Goal: Complete application form

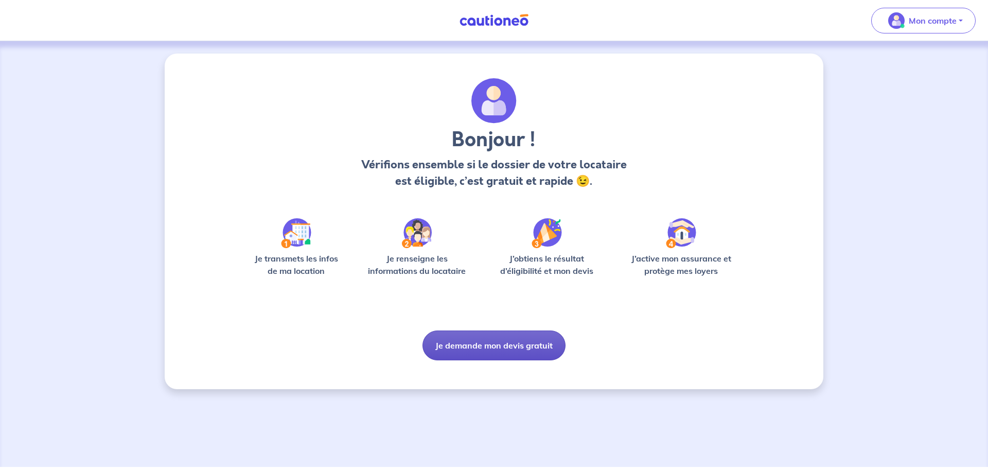
click at [484, 355] on button "Je demande mon devis gratuit" at bounding box center [493, 345] width 143 height 30
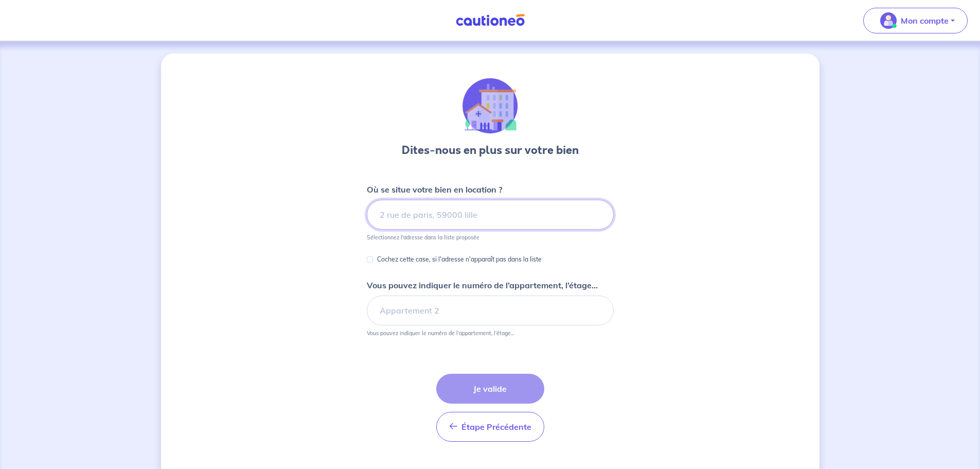
click at [481, 209] on input at bounding box center [490, 215] width 247 height 30
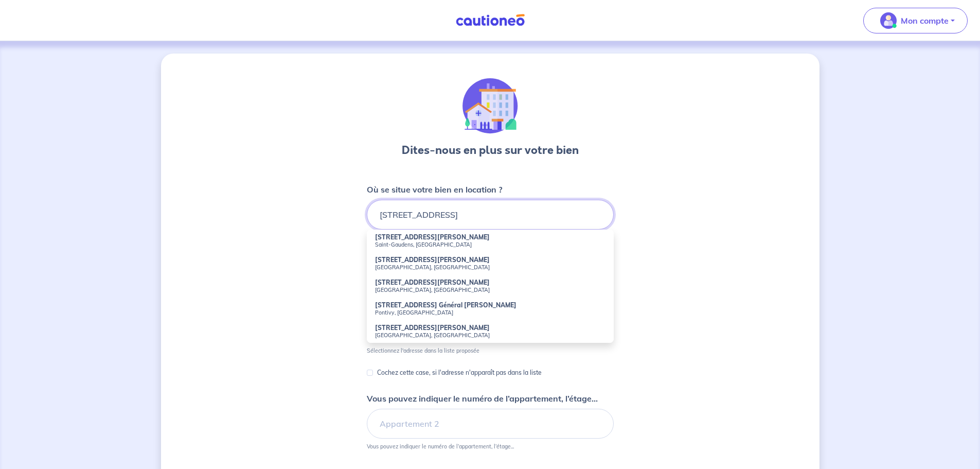
type input "32 rue du médecin"
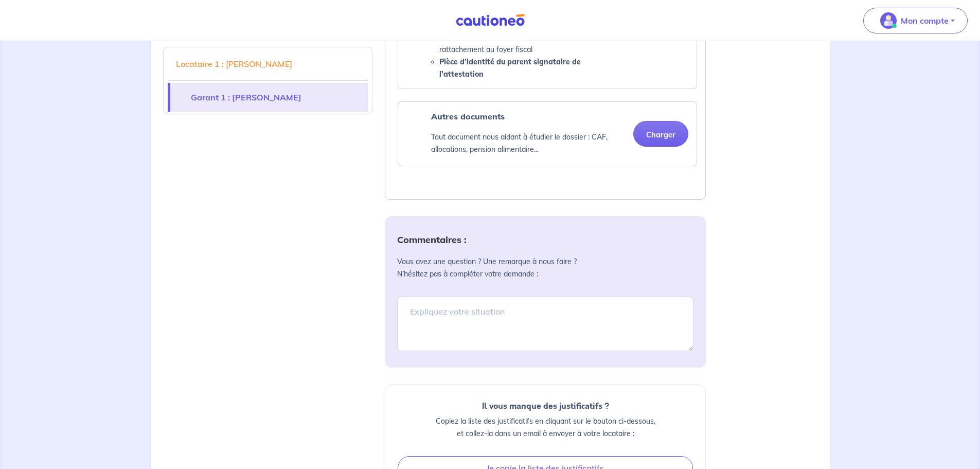
scroll to position [1594, 0]
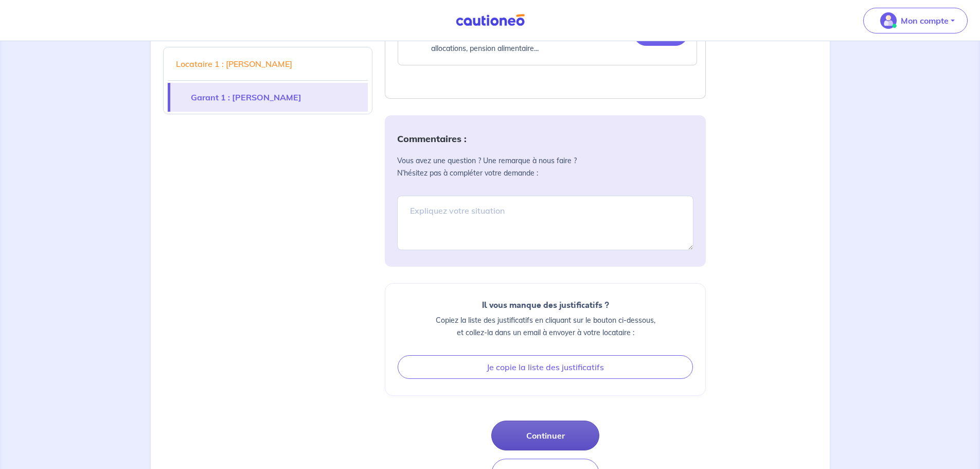
click at [565, 434] on button "Continuer" at bounding box center [545, 435] width 108 height 30
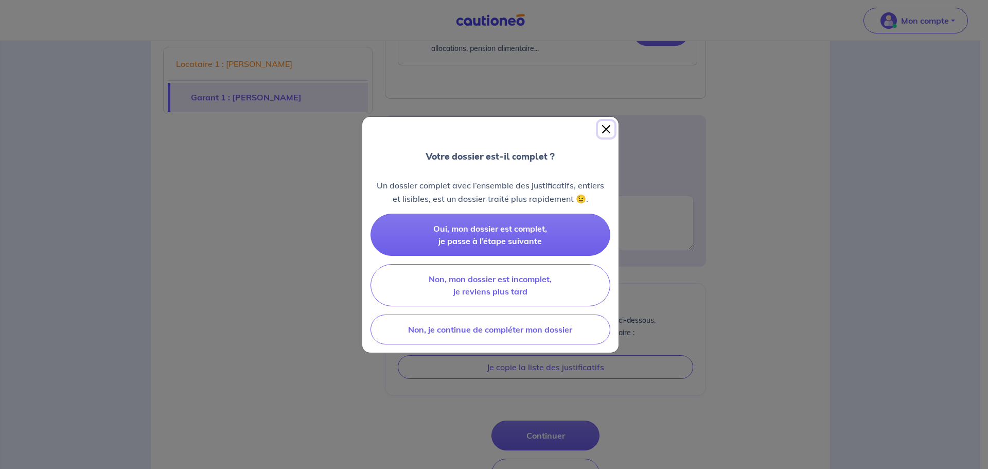
click at [605, 130] on button "Close" at bounding box center [606, 129] width 16 height 16
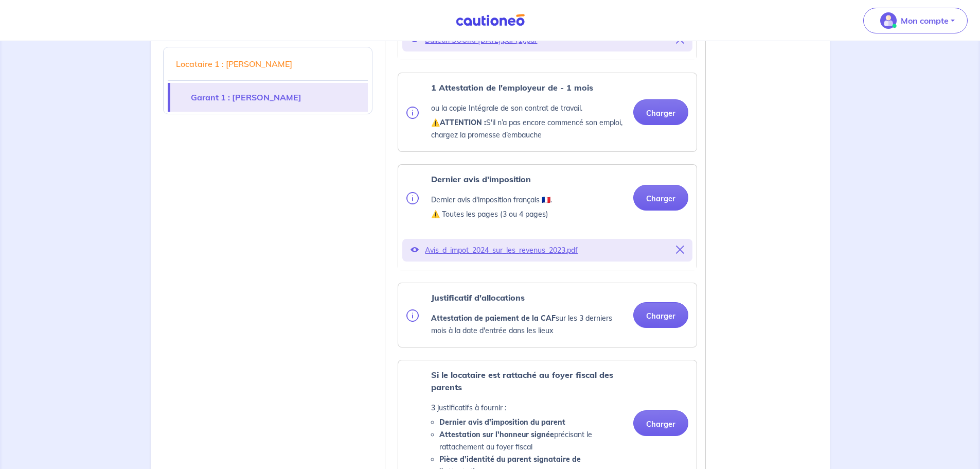
scroll to position [1080, 0]
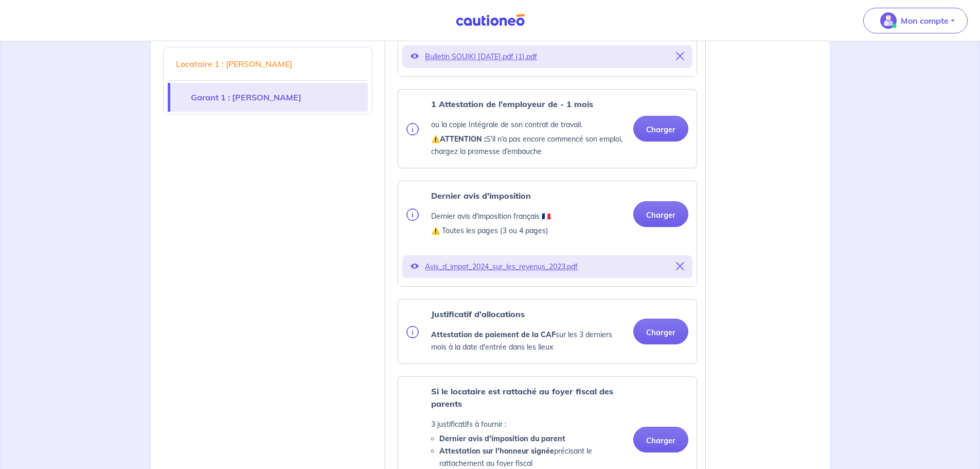
click at [306, 102] on link "Garant 1 : [PERSON_NAME]" at bounding box center [269, 97] width 198 height 29
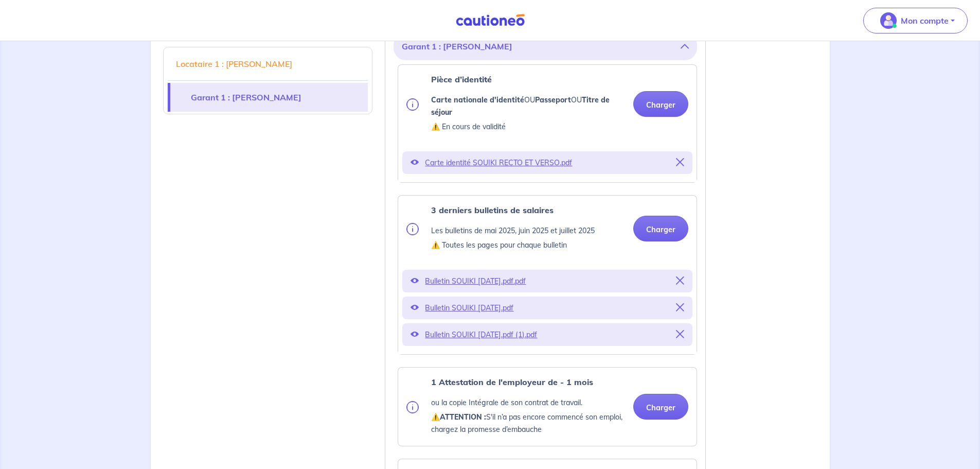
scroll to position [796, 0]
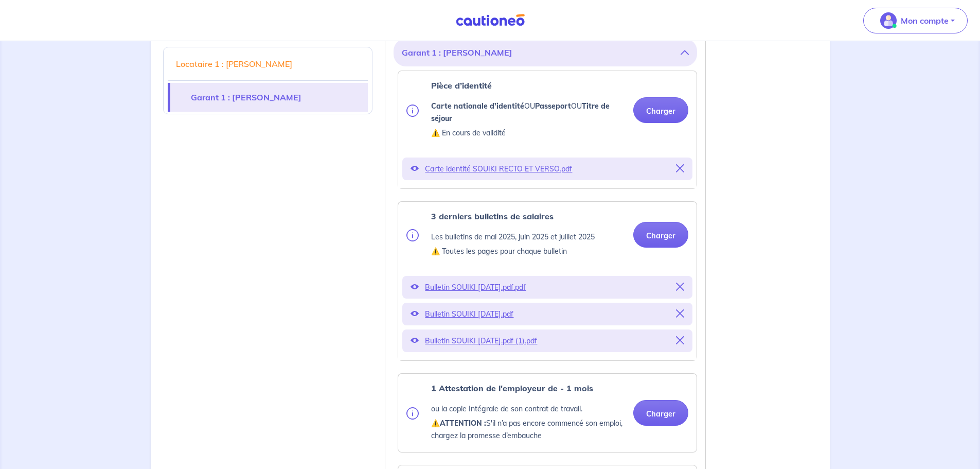
click at [464, 62] on button "Garant 1 : [PERSON_NAME]" at bounding box center [545, 53] width 287 height 20
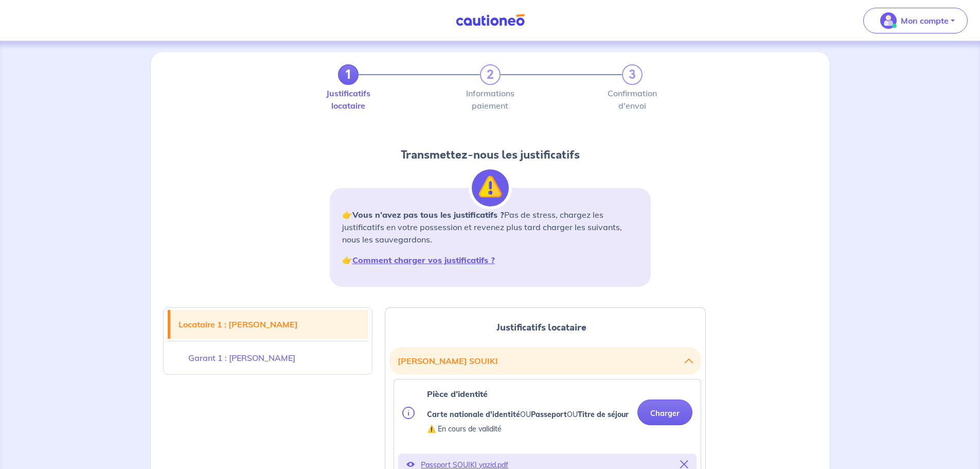
scroll to position [0, 0]
drag, startPoint x: 346, startPoint y: 73, endPoint x: 190, endPoint y: 54, distance: 156.5
click at [345, 74] on link "1" at bounding box center [348, 76] width 21 height 21
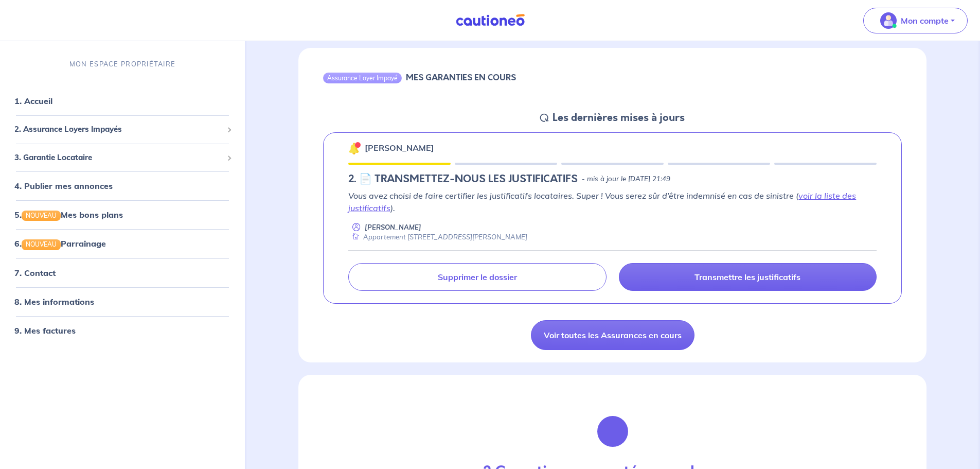
scroll to position [103, 0]
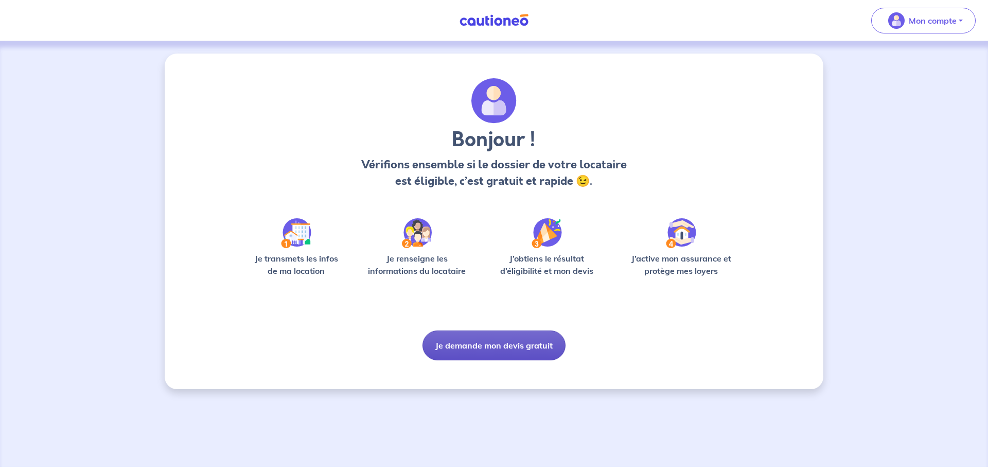
click at [499, 357] on button "Je demande mon devis gratuit" at bounding box center [493, 345] width 143 height 30
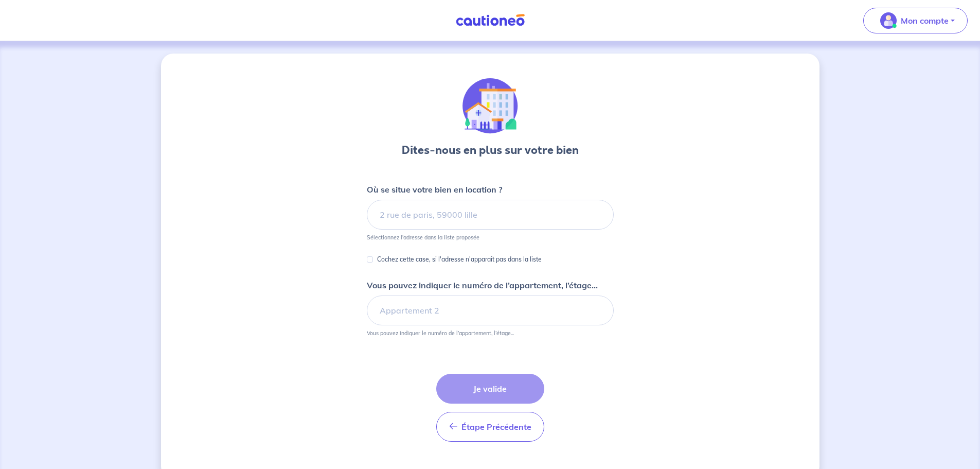
click at [422, 153] on h3 "Dites-nous en plus sur votre bien" at bounding box center [490, 150] width 177 height 16
click at [407, 210] on input at bounding box center [490, 215] width 247 height 30
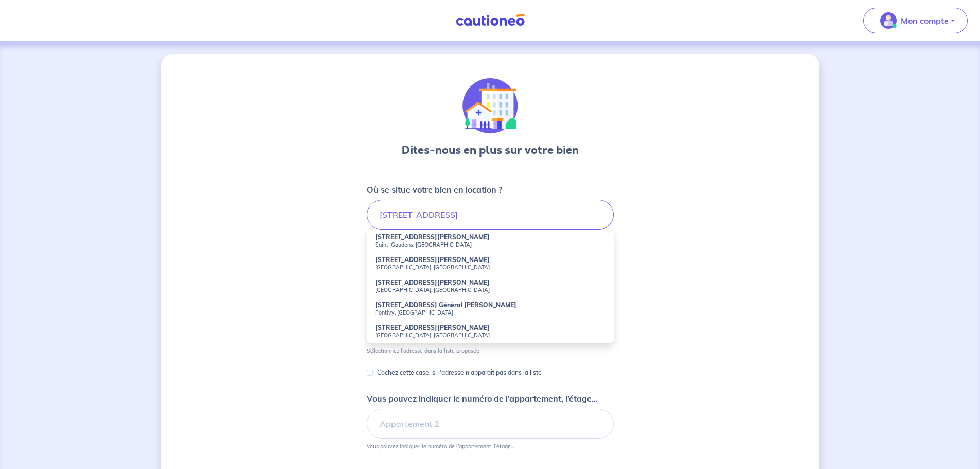
click at [402, 255] on li "32 Rue du Médecin Colonel Calbairac Toulouse, France" at bounding box center [490, 263] width 247 height 23
type input "32 Rue du Médecin Colonel Calbairac, Toulouse, France"
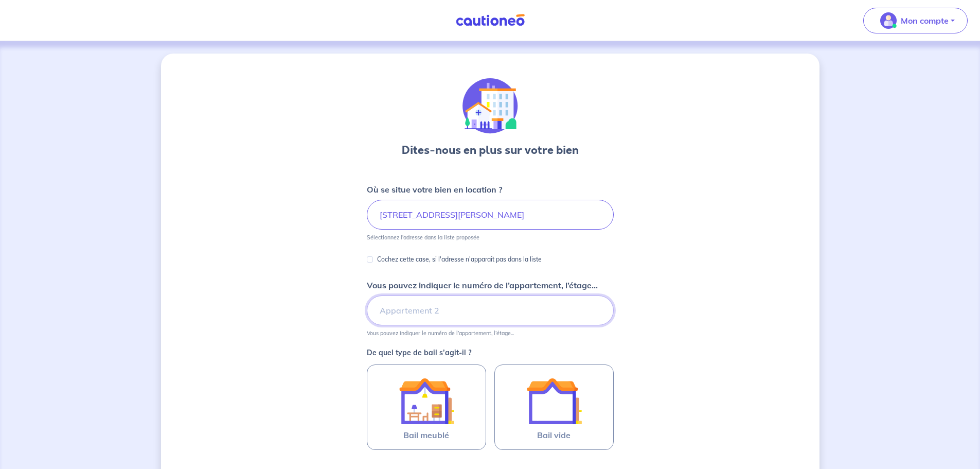
click at [398, 317] on input "Vous pouvez indiquer le numéro de l’appartement, l’étage..." at bounding box center [490, 310] width 247 height 30
type input "Appartement 3"
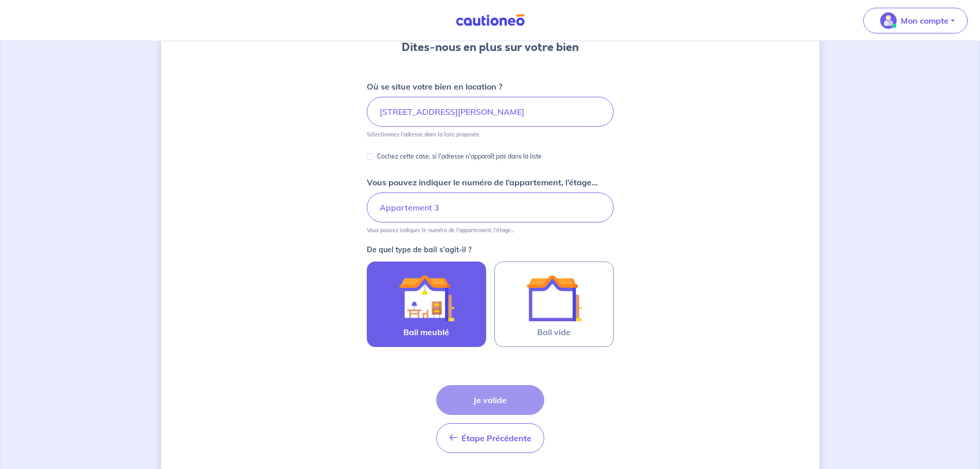
click at [418, 309] on img at bounding box center [427, 298] width 56 height 56
click at [0, 0] on input "Bail meublé" at bounding box center [0, 0] width 0 height 0
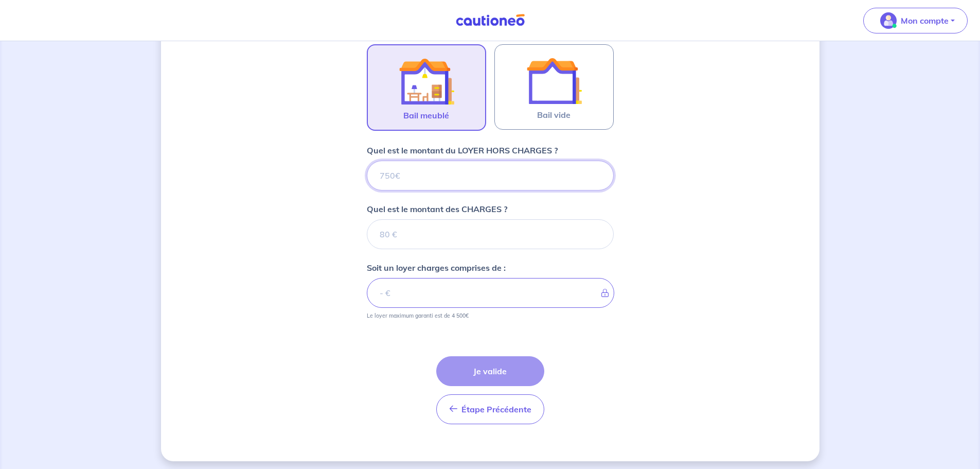
scroll to position [325, 0]
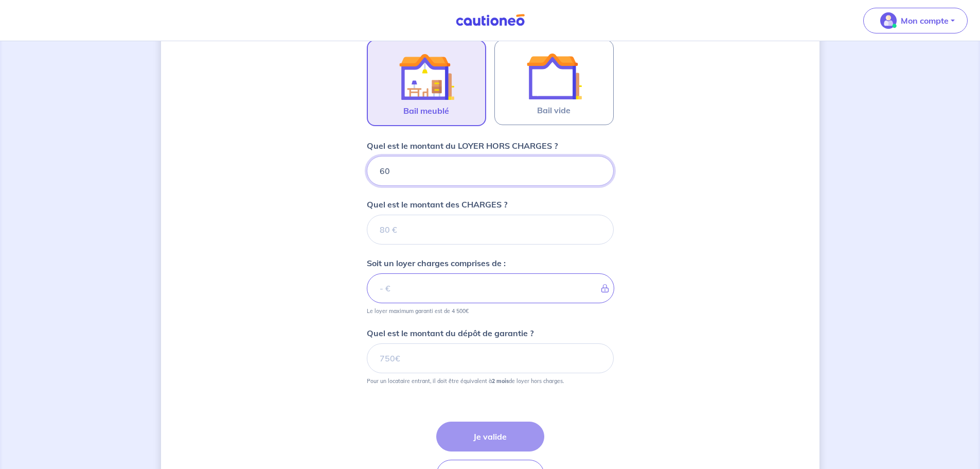
type input "600"
click at [424, 246] on form "Où se situe votre bien en location ? 32 Rue du Médecin Colonel Calbairac, Toulo…" at bounding box center [490, 178] width 247 height 639
click at [426, 238] on input "Quel est le montant des CHARGES ?" at bounding box center [490, 229] width 247 height 30
type input "50"
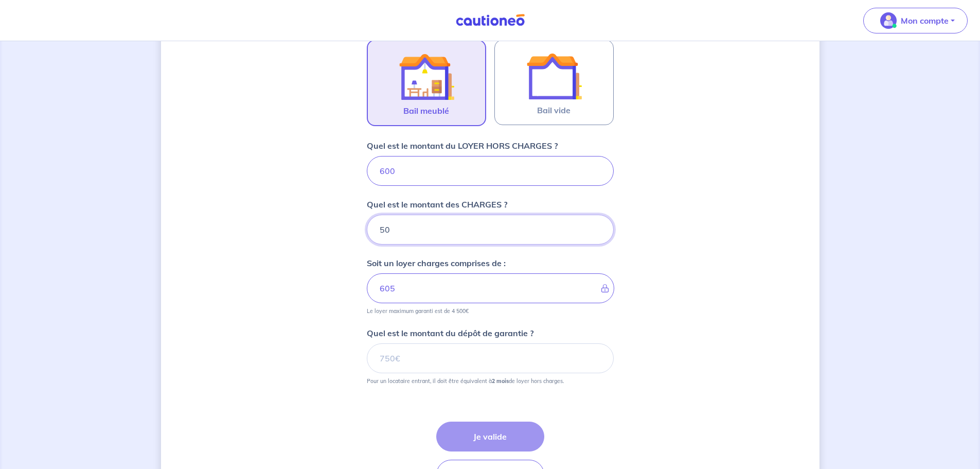
type input "650"
type input "50"
click at [449, 365] on input "Quel est le montant du dépôt de garantie ?" at bounding box center [490, 358] width 247 height 30
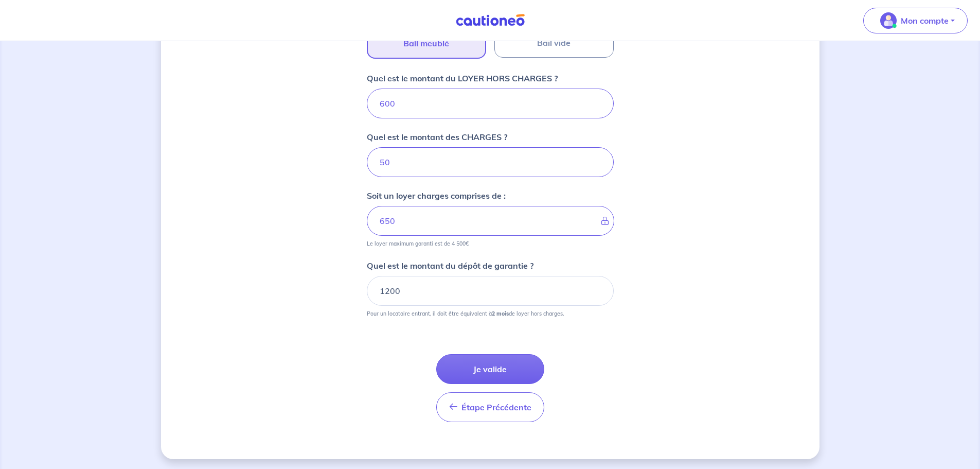
scroll to position [395, 0]
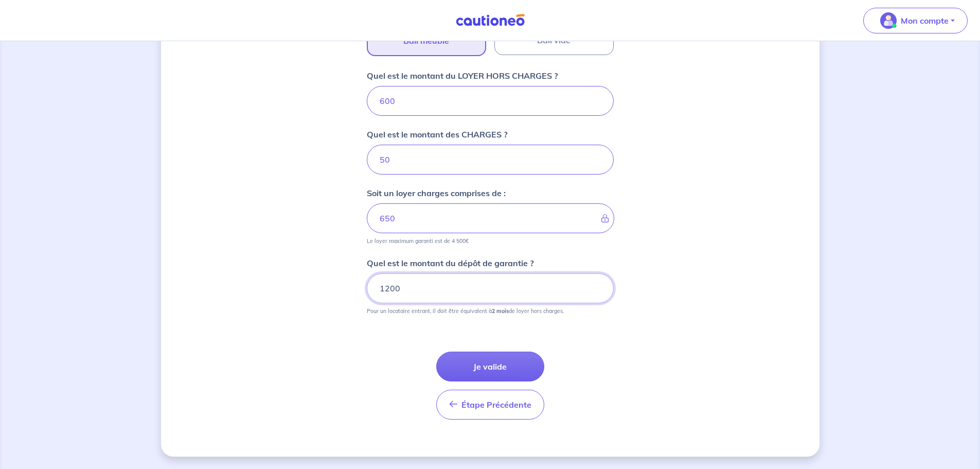
click at [417, 286] on input "1200" at bounding box center [490, 288] width 247 height 30
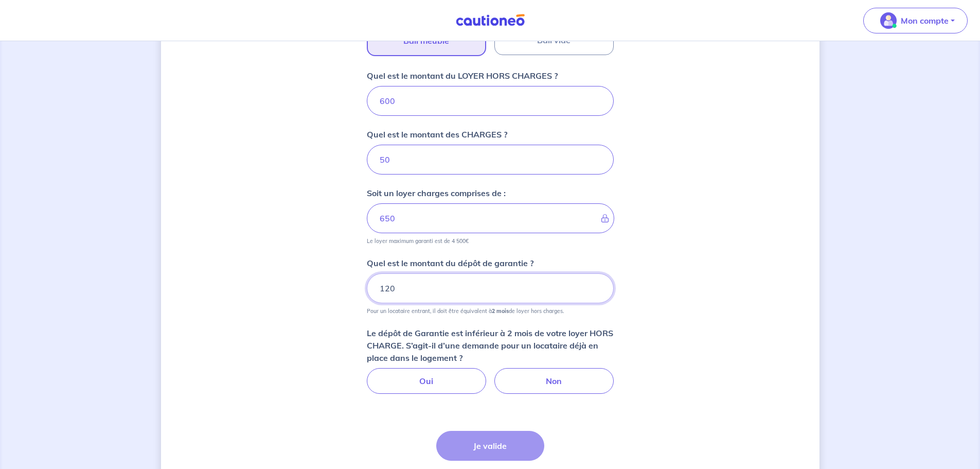
type input "1200"
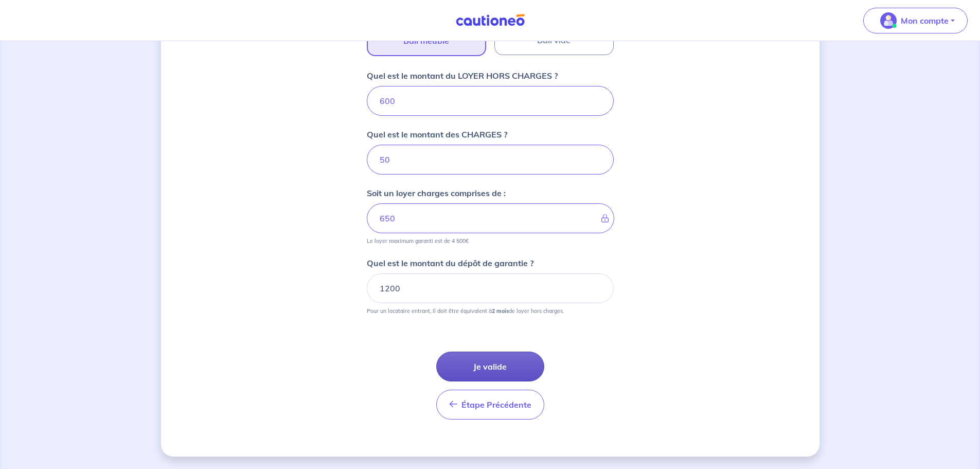
click at [494, 370] on button "Je valide" at bounding box center [490, 366] width 108 height 30
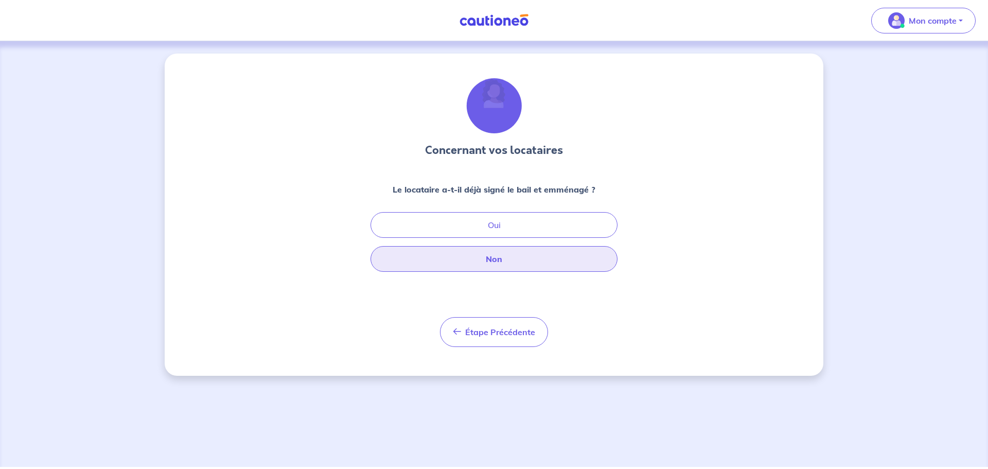
click at [500, 263] on button "Non" at bounding box center [493, 259] width 247 height 26
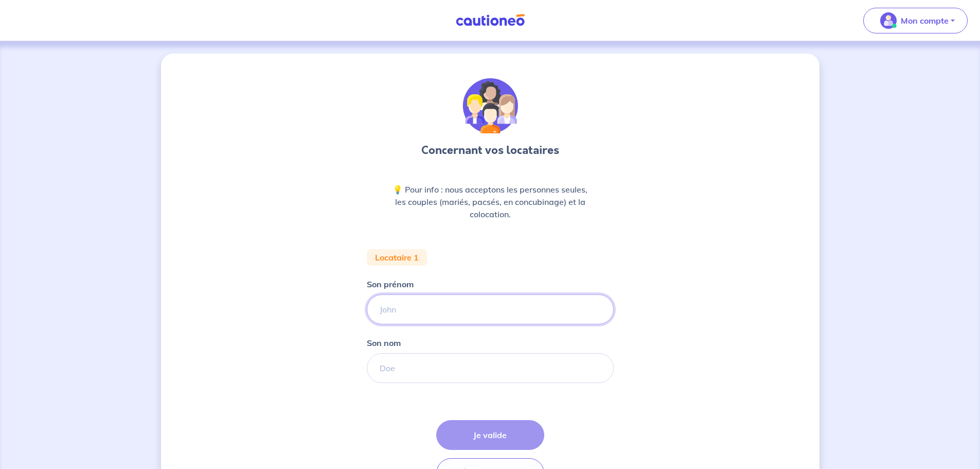
click at [449, 308] on input "Son prénom" at bounding box center [490, 309] width 247 height 30
type input "[PERSON_NAME]"
click at [417, 387] on form "Locataire 1 Son prénom Yazid Son nom Étape Précédente Précédent Je valide Je va…" at bounding box center [490, 372] width 247 height 247
click at [419, 359] on input "Son nom" at bounding box center [490, 368] width 247 height 30
type input "SOUIKI"
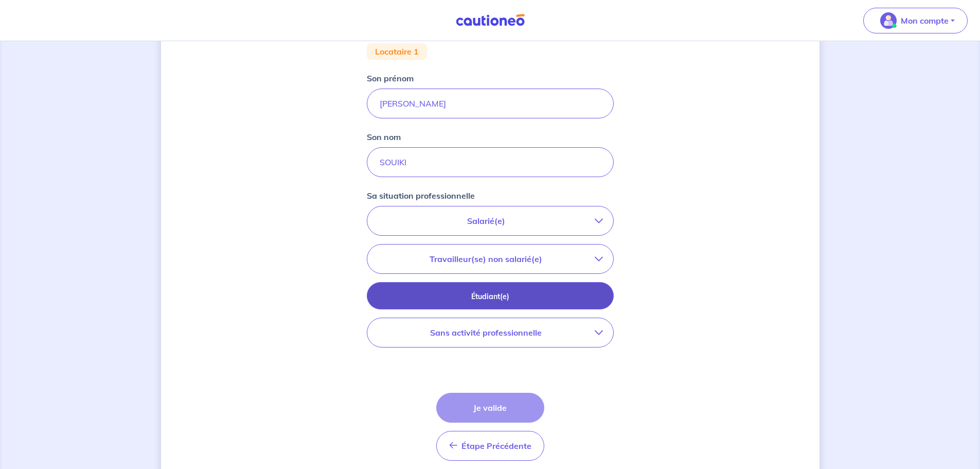
click at [523, 295] on p "Étudiant(e)" at bounding box center [490, 296] width 221 height 11
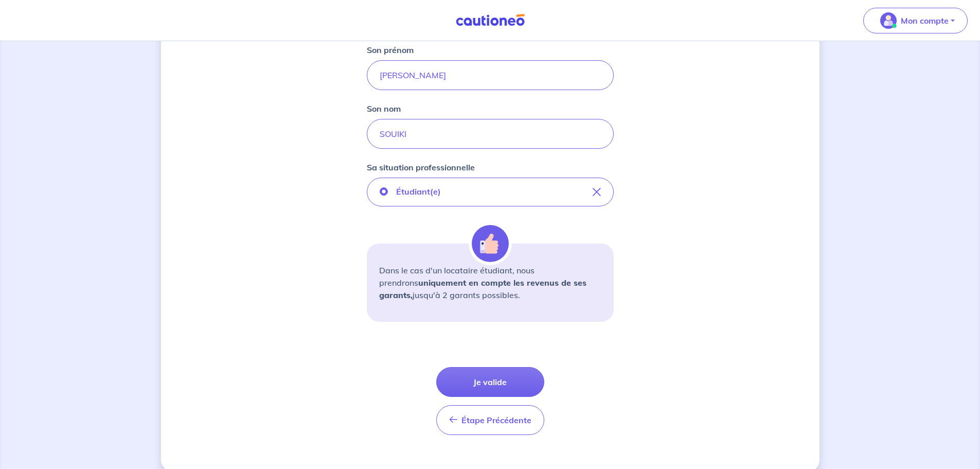
scroll to position [249, 0]
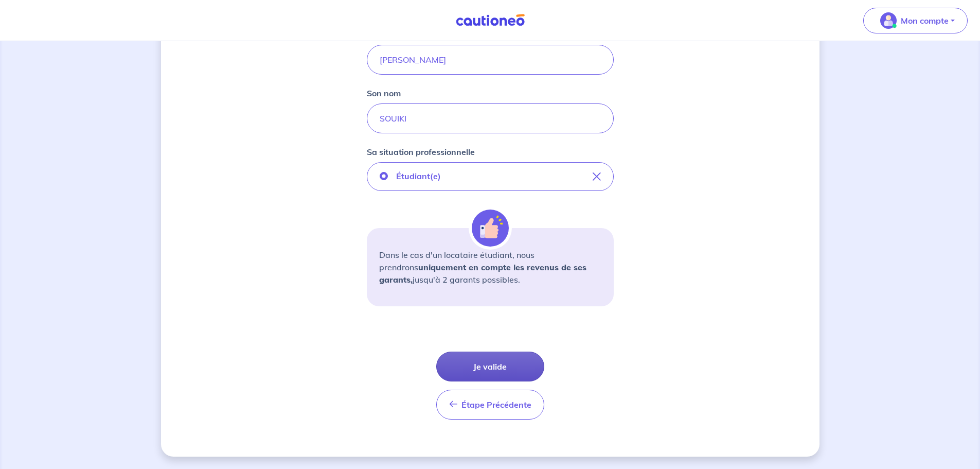
click at [493, 365] on button "Je valide" at bounding box center [490, 366] width 108 height 30
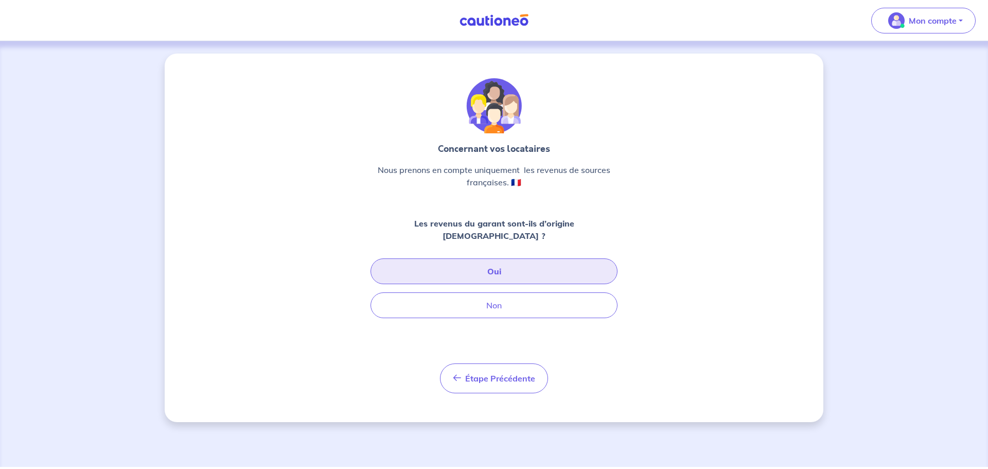
click at [493, 261] on button "Oui" at bounding box center [493, 271] width 247 height 26
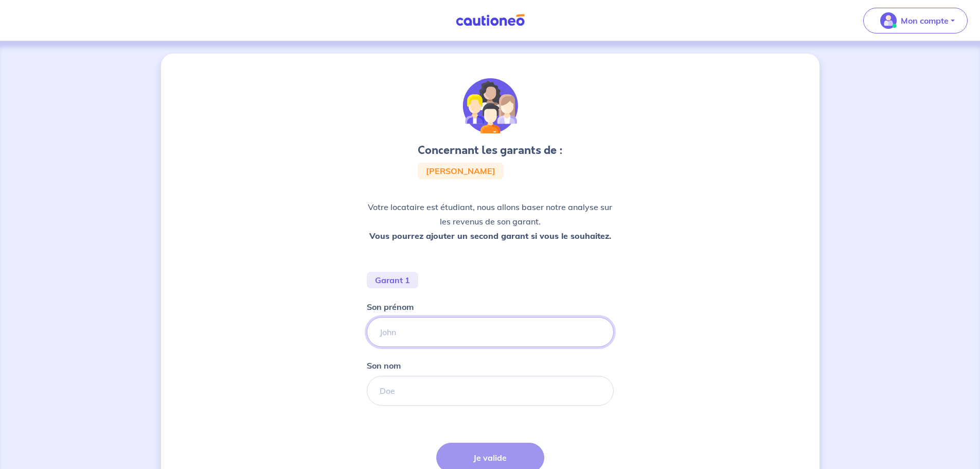
click at [422, 321] on input "Son prénom" at bounding box center [490, 332] width 247 height 30
type input "Mounire"
click at [408, 392] on input "Son nom" at bounding box center [490, 390] width 247 height 30
type input "SOUIKI"
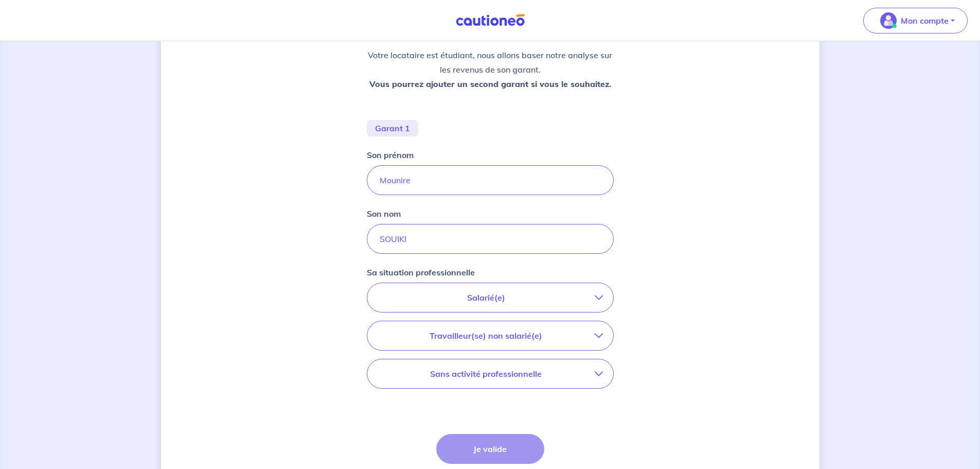
scroll to position [206, 0]
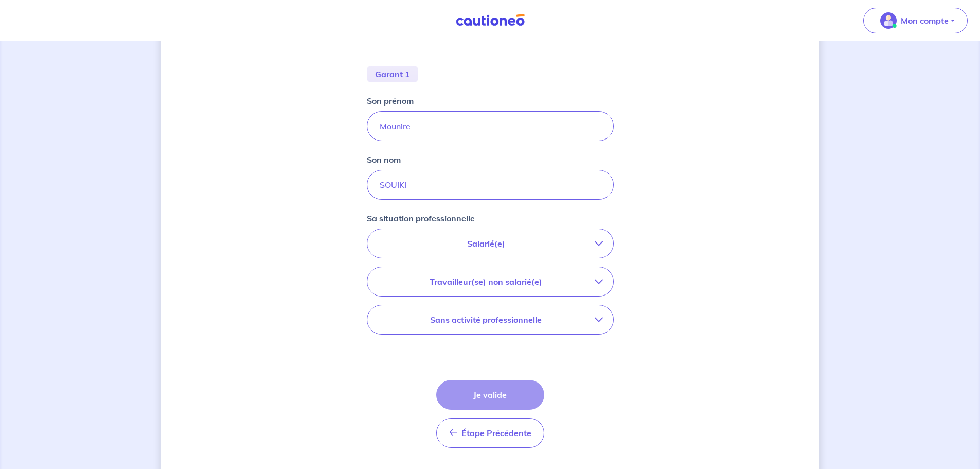
click at [494, 239] on p "Salarié(e)" at bounding box center [486, 243] width 217 height 12
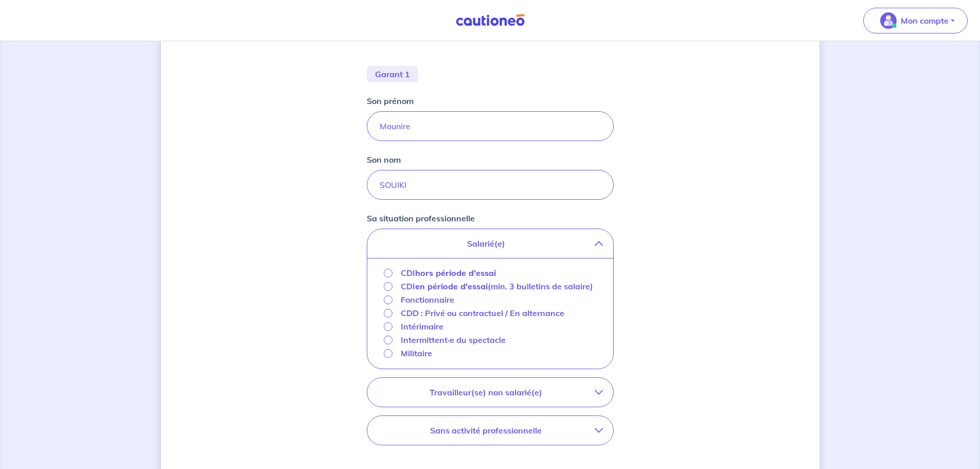
click at [476, 274] on strong "hors période d'essai" at bounding box center [455, 272] width 81 height 10
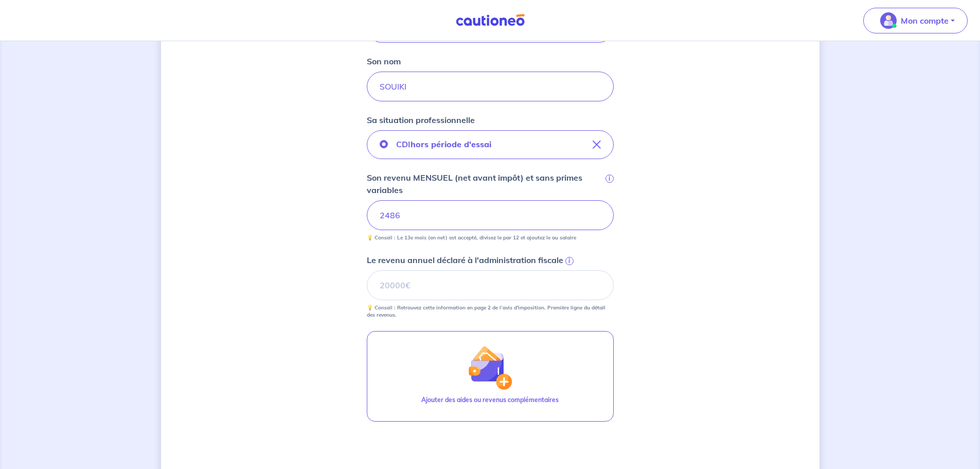
scroll to position [309, 0]
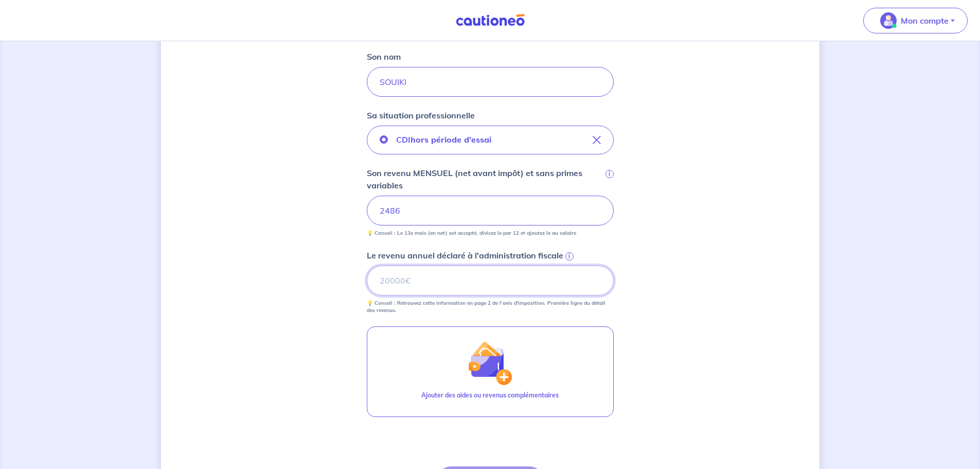
click at [474, 267] on input "Le revenu annuel déclaré à l'administration fiscale i" at bounding box center [490, 280] width 247 height 30
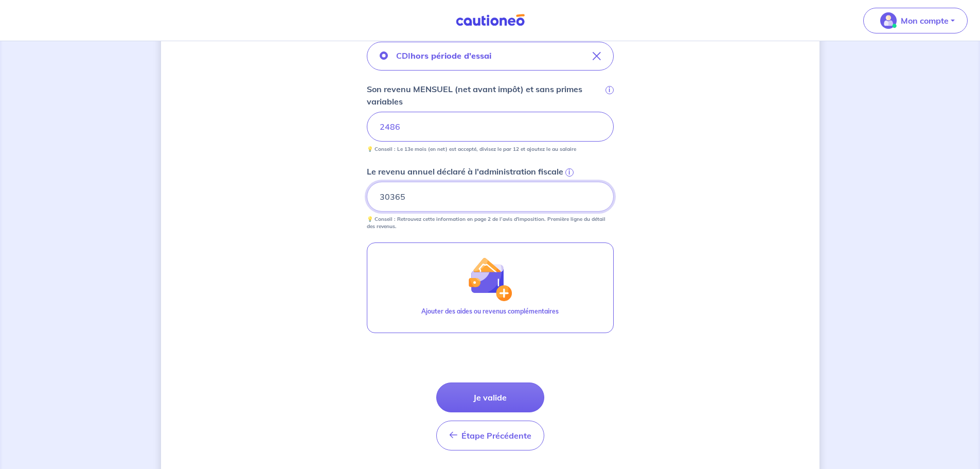
scroll to position [423, 0]
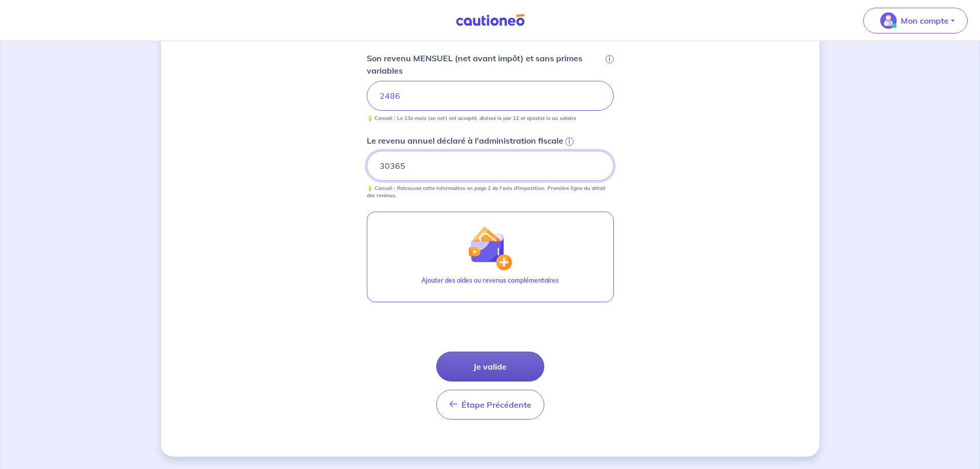
type input "30365"
click at [470, 356] on button "Je valide" at bounding box center [490, 366] width 108 height 30
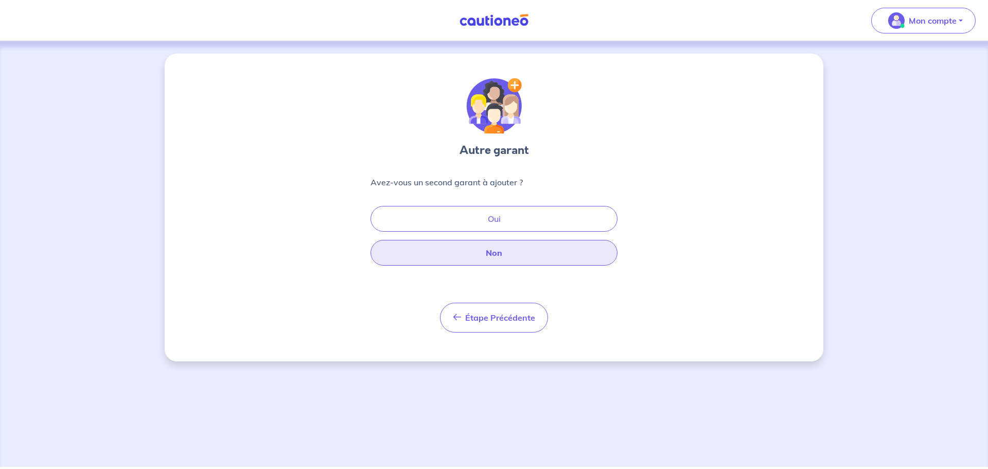
click at [497, 262] on button "Non" at bounding box center [493, 253] width 247 height 26
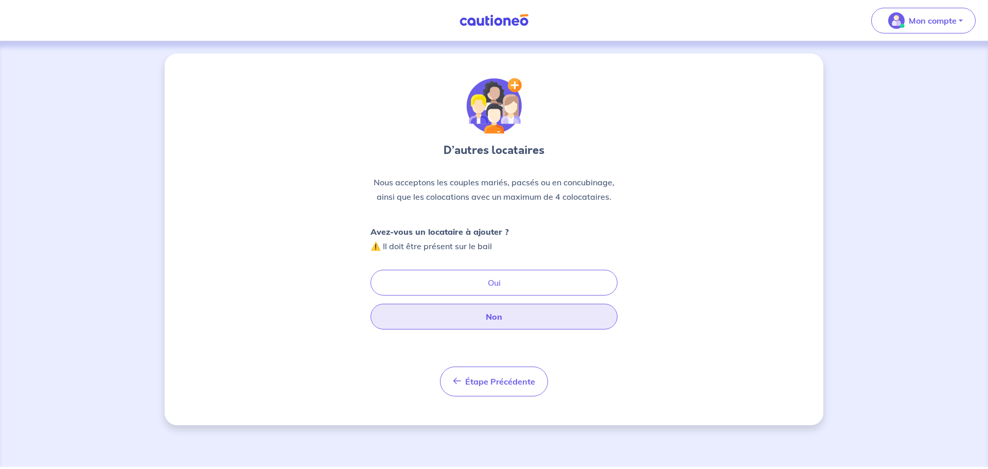
click at [513, 314] on button "Non" at bounding box center [493, 316] width 247 height 26
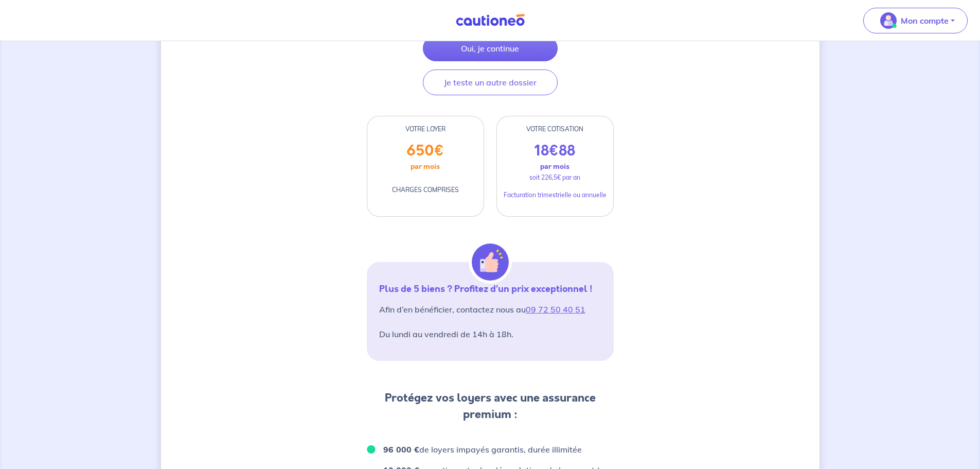
scroll to position [158, 0]
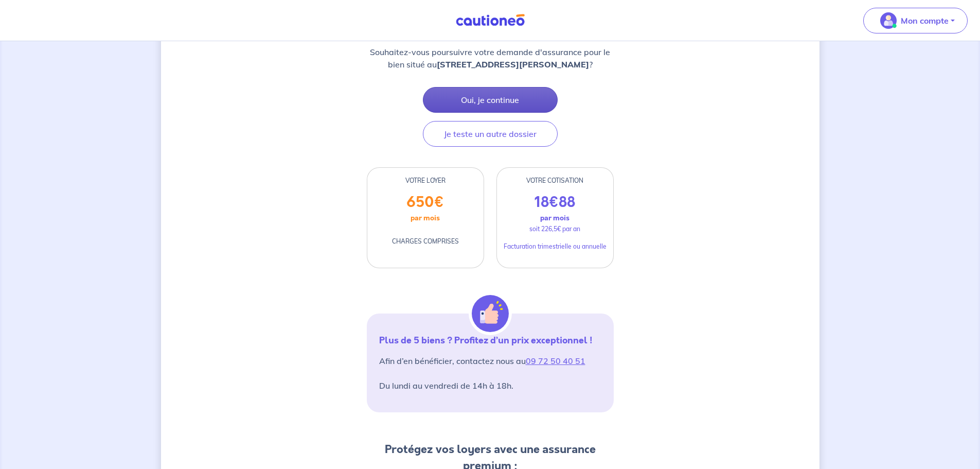
click at [497, 105] on button "Oui, je continue" at bounding box center [490, 100] width 135 height 26
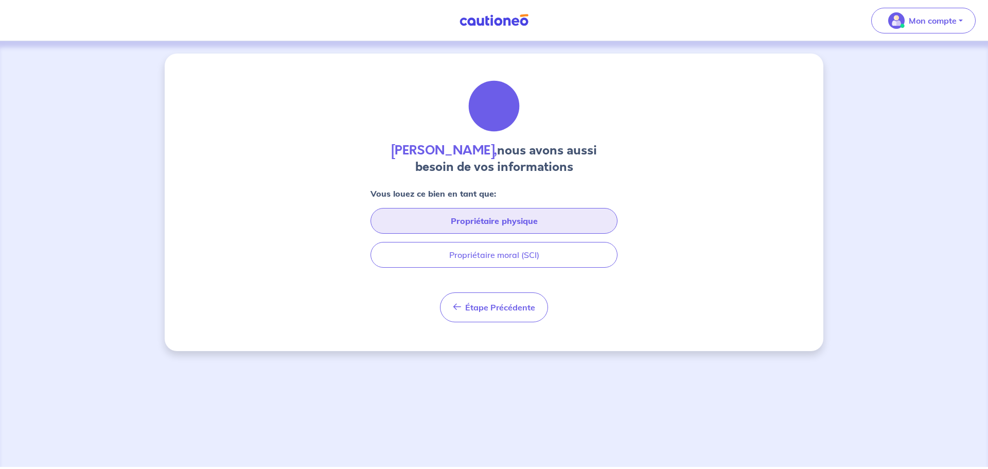
click at [489, 215] on button "Propriétaire physique" at bounding box center [493, 221] width 247 height 26
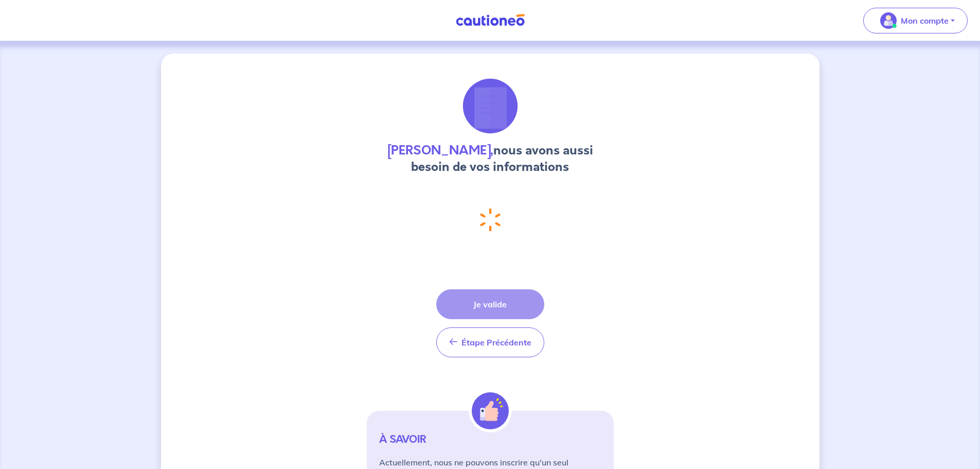
select select "FR"
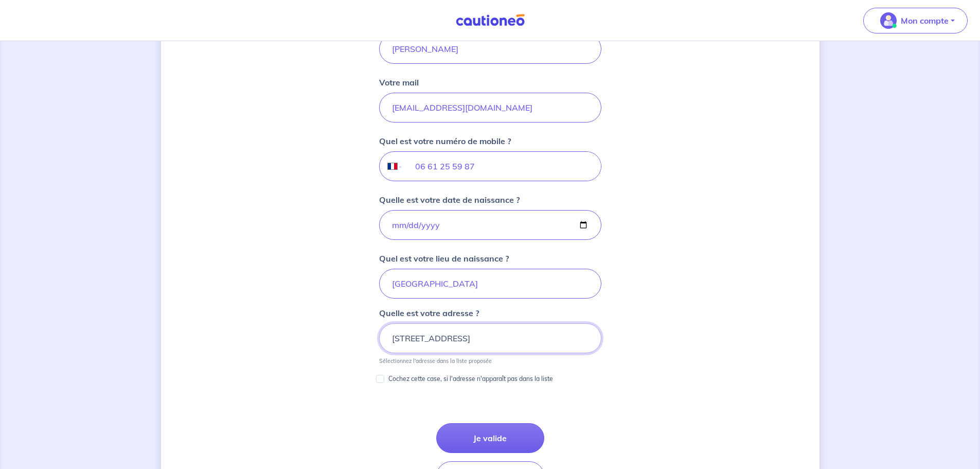
scroll to position [428, 0]
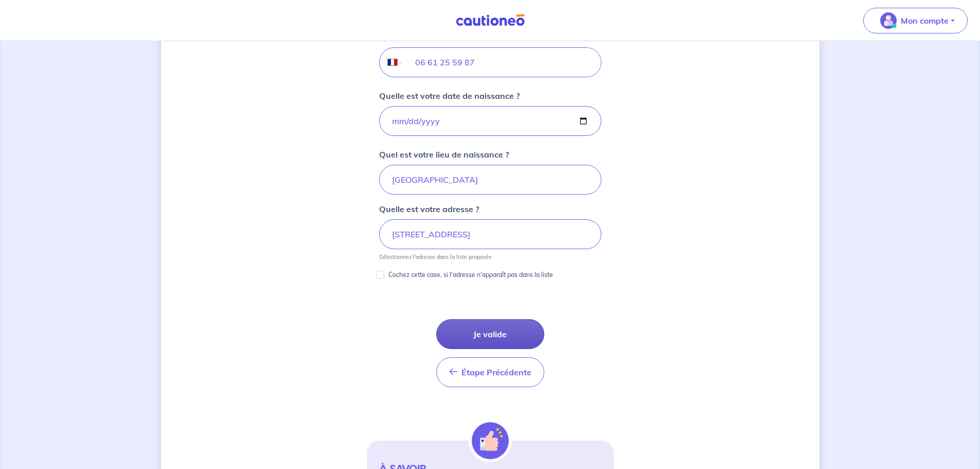
click at [487, 328] on button "Je valide" at bounding box center [490, 334] width 108 height 30
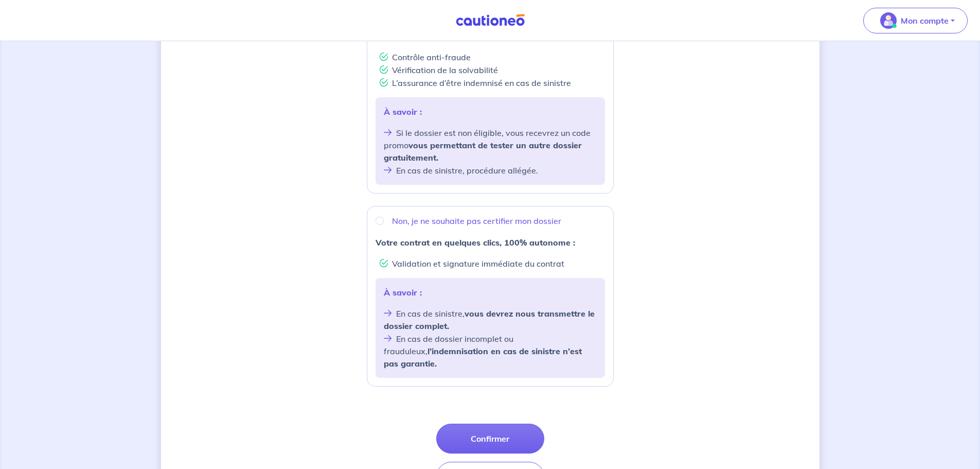
scroll to position [301, 0]
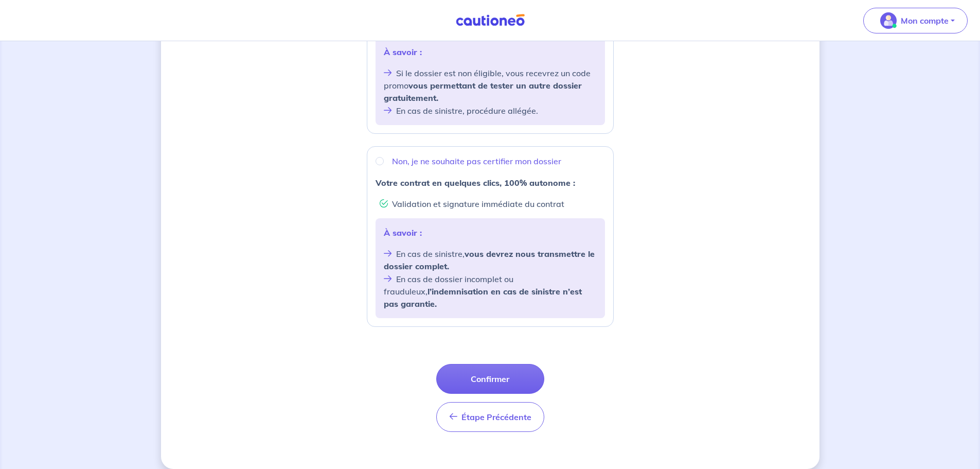
click at [516, 162] on p "Non, je ne souhaite pas certifier mon dossier" at bounding box center [476, 161] width 169 height 12
click at [384, 162] on input "Non, je ne souhaite pas certifier mon dossier" at bounding box center [379, 161] width 8 height 8
radio input "true"
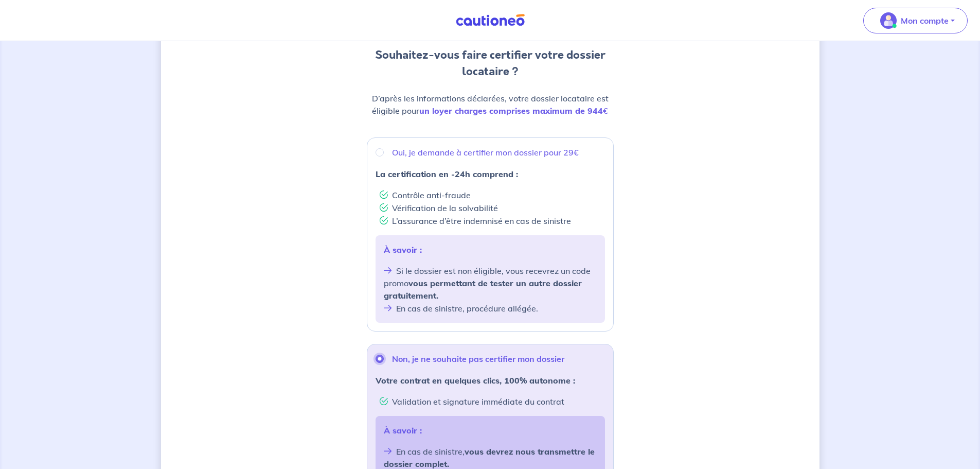
scroll to position [95, 0]
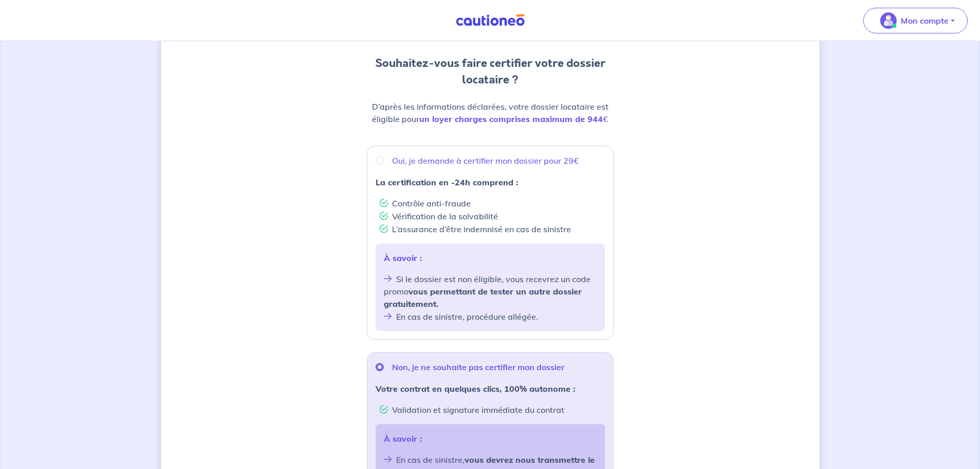
click at [439, 159] on p "Oui, je demande à certifier mon dossier pour 29€" at bounding box center [485, 160] width 187 height 12
click at [384, 159] on input "Oui, je demande à certifier mon dossier pour 29€" at bounding box center [379, 160] width 8 height 8
radio input "true"
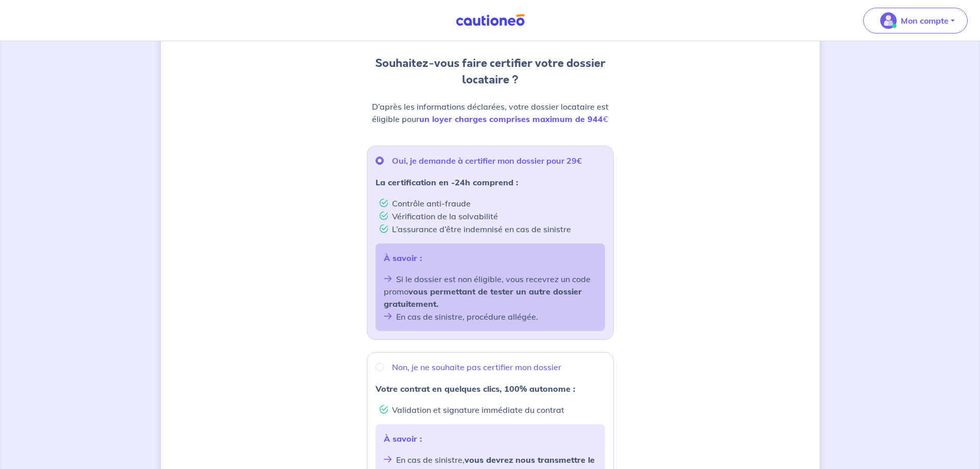
click at [435, 368] on p "Non, je ne souhaite pas certifier mon dossier" at bounding box center [476, 367] width 169 height 12
click at [384, 368] on input "Non, je ne souhaite pas certifier mon dossier" at bounding box center [379, 367] width 8 height 8
radio input "true"
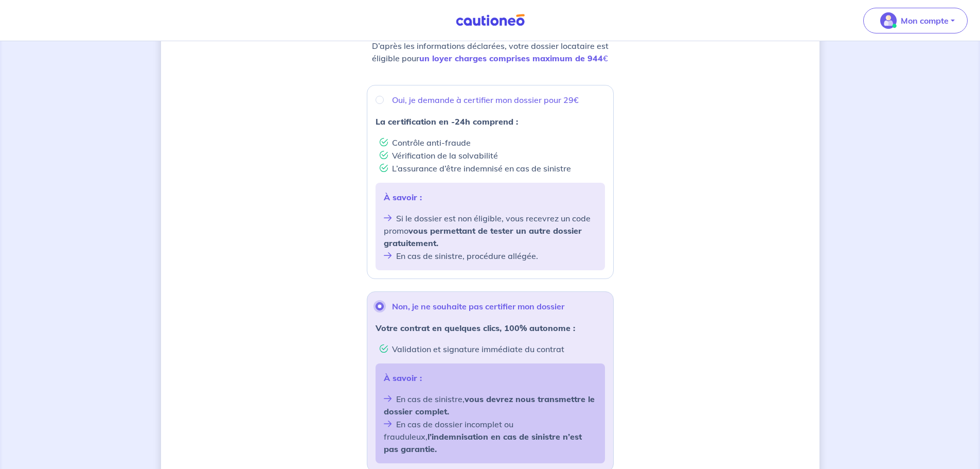
scroll to position [147, 0]
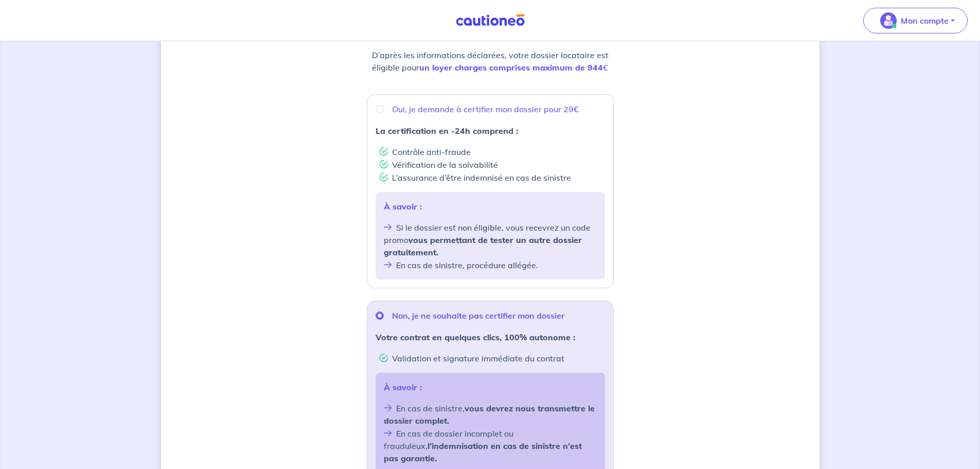
click at [436, 104] on p "Oui, je demande à certifier mon dossier pour 29€" at bounding box center [485, 109] width 187 height 12
click at [384, 105] on input "Oui, je demande à certifier mon dossier pour 29€" at bounding box center [379, 109] width 8 height 8
radio input "true"
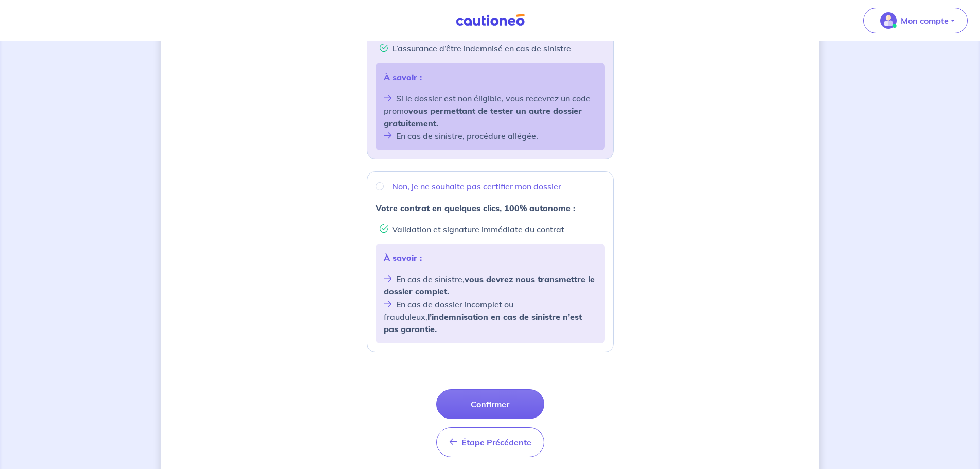
scroll to position [301, 0]
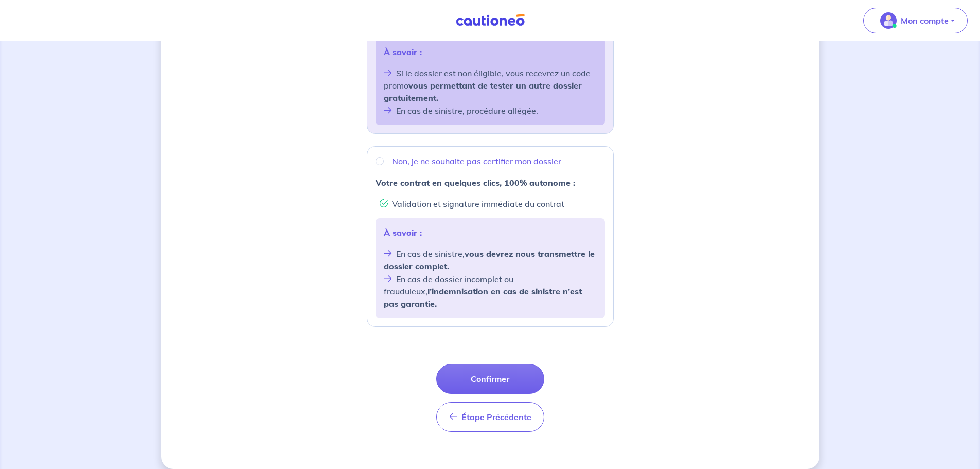
click at [518, 364] on button "Confirmer" at bounding box center [490, 379] width 108 height 30
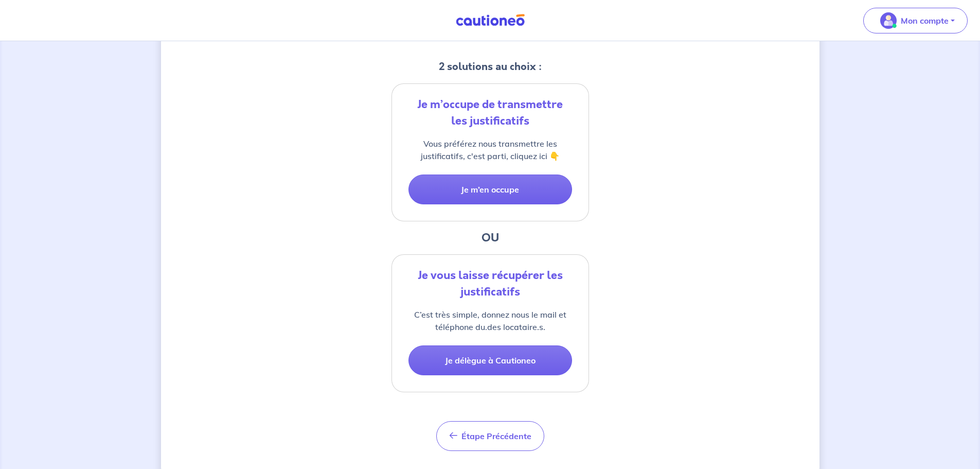
scroll to position [206, 0]
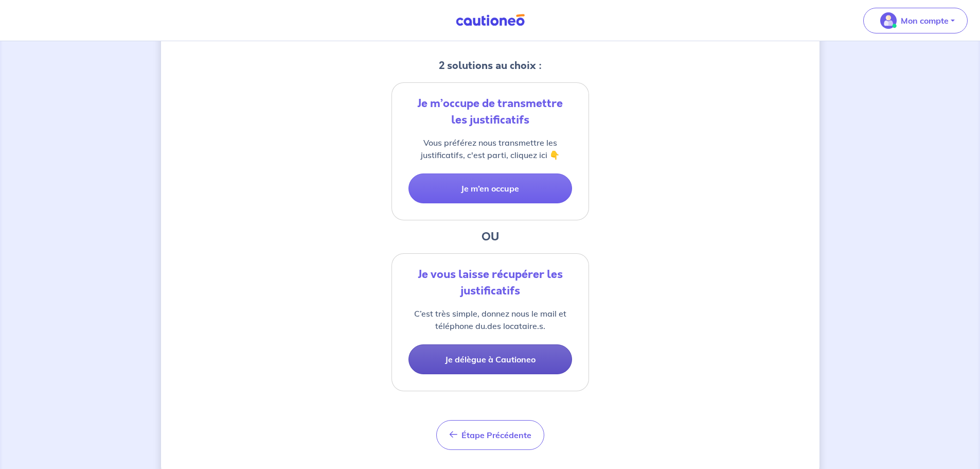
click at [513, 357] on button "Je délègue à Cautioneo" at bounding box center [490, 359] width 164 height 30
select select "FR"
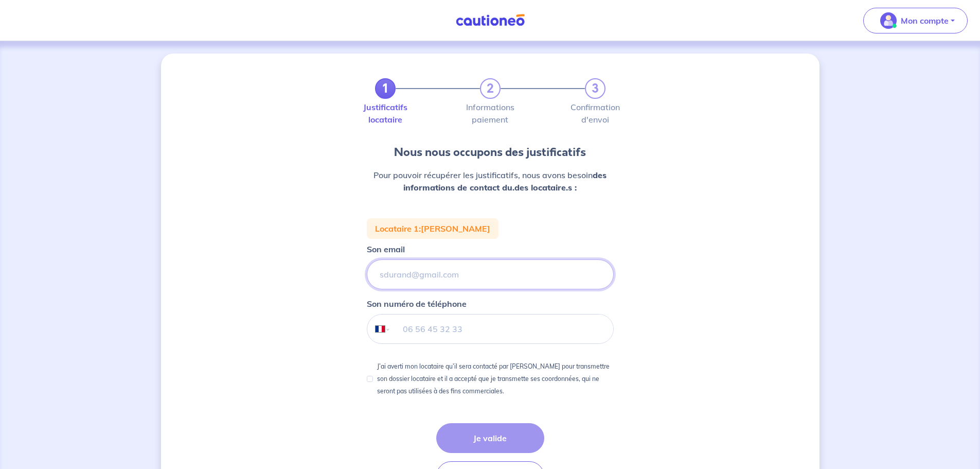
click at [463, 270] on input "Son email" at bounding box center [490, 274] width 247 height 30
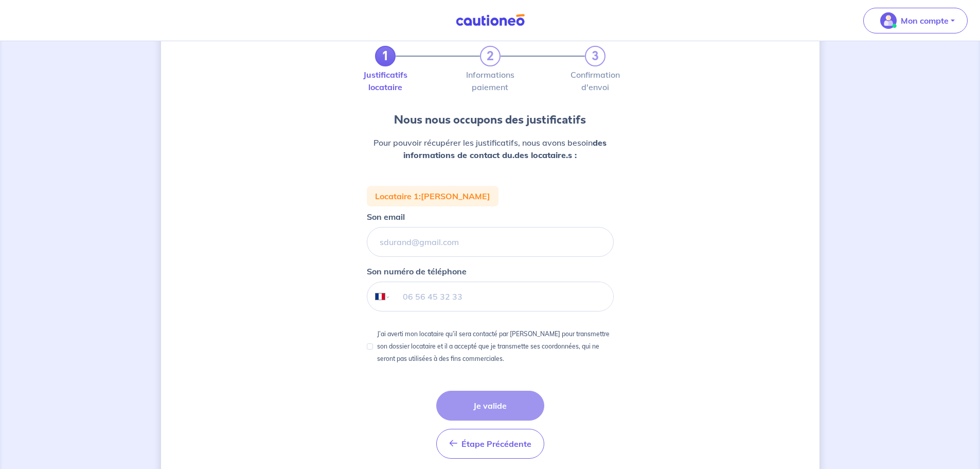
scroll to position [71, 0]
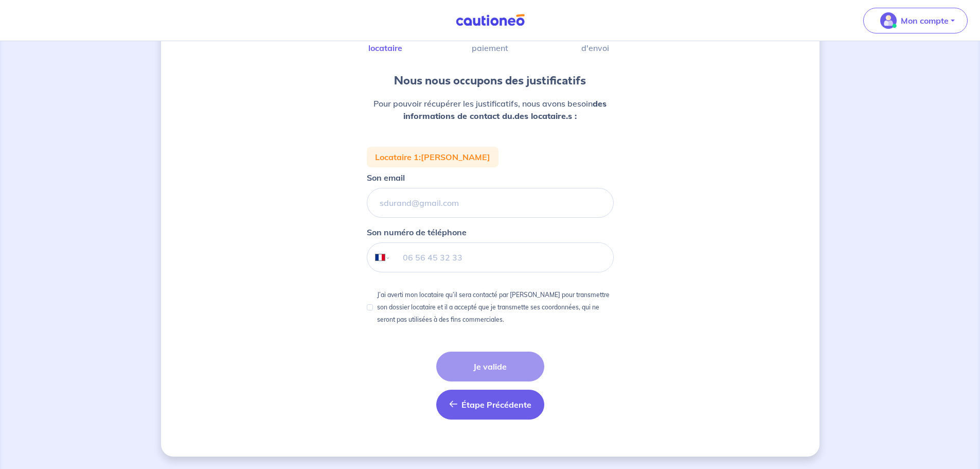
click at [481, 405] on span "Étape Précédente" at bounding box center [496, 404] width 70 height 10
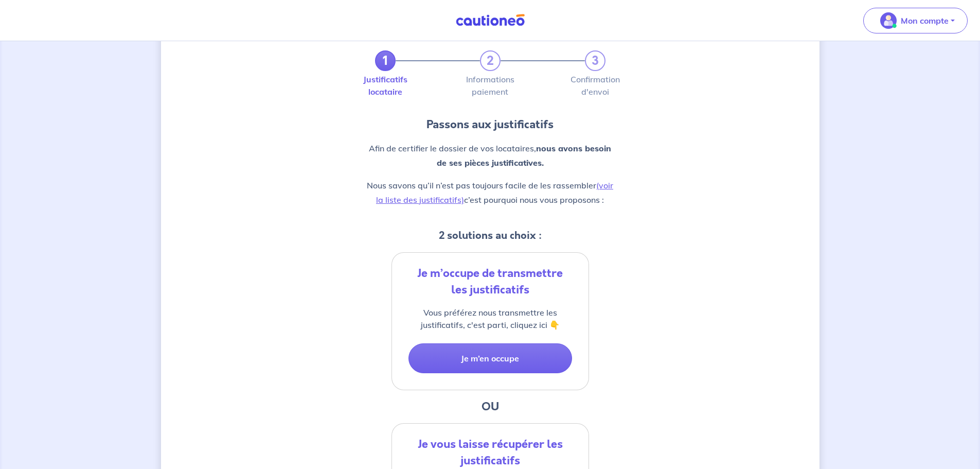
scroll to position [103, 0]
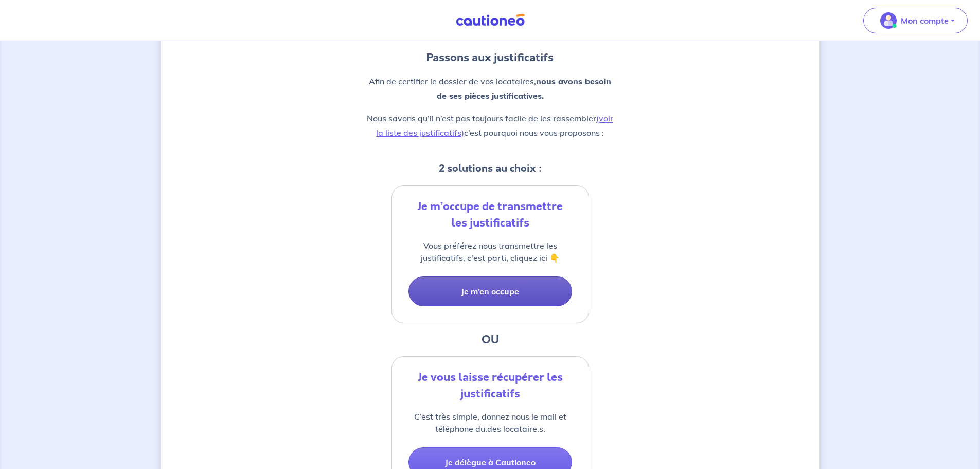
click at [522, 290] on button "Je m’en occupe" at bounding box center [490, 291] width 164 height 30
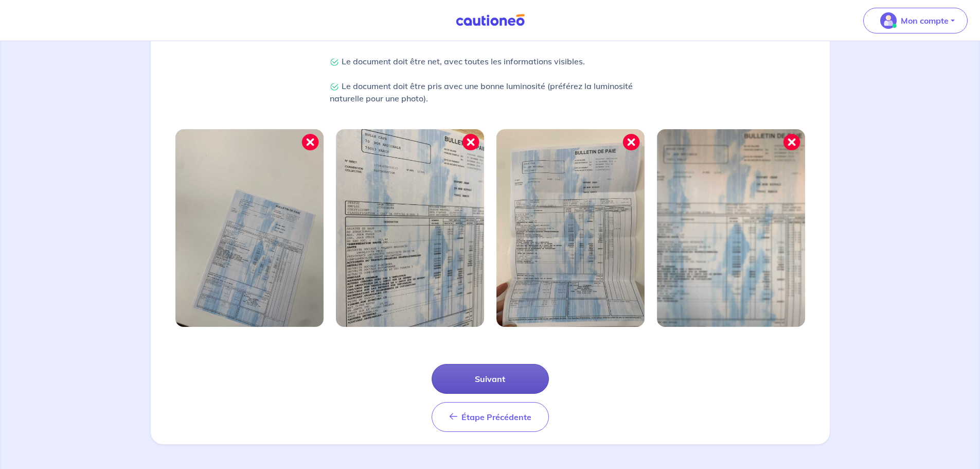
click at [481, 374] on button "Suivant" at bounding box center [490, 379] width 117 height 30
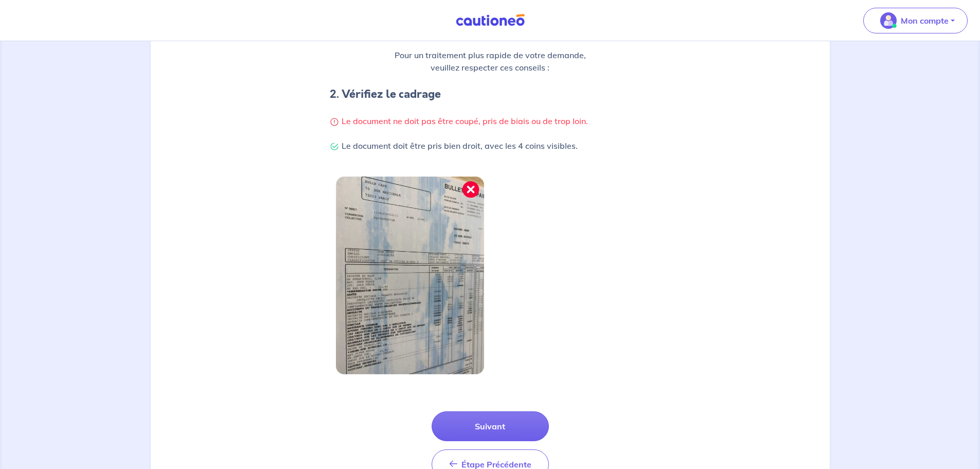
scroll to position [206, 0]
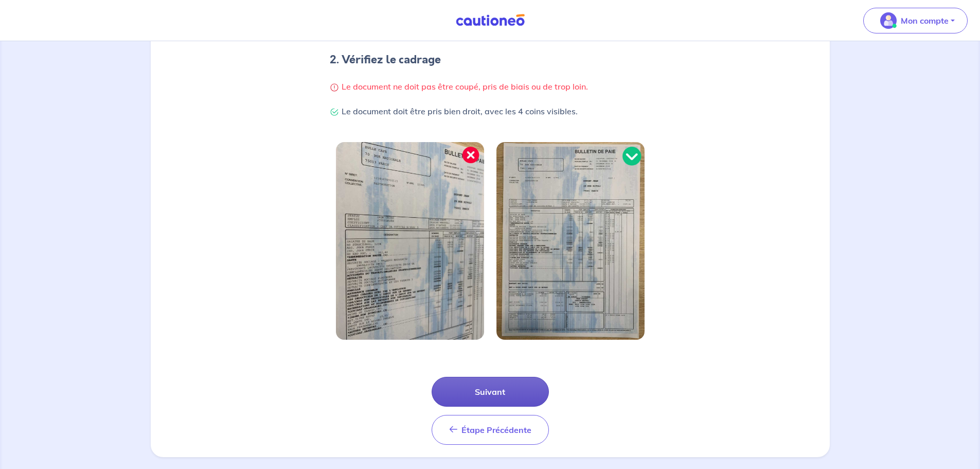
click at [485, 383] on button "Suivant" at bounding box center [490, 392] width 117 height 30
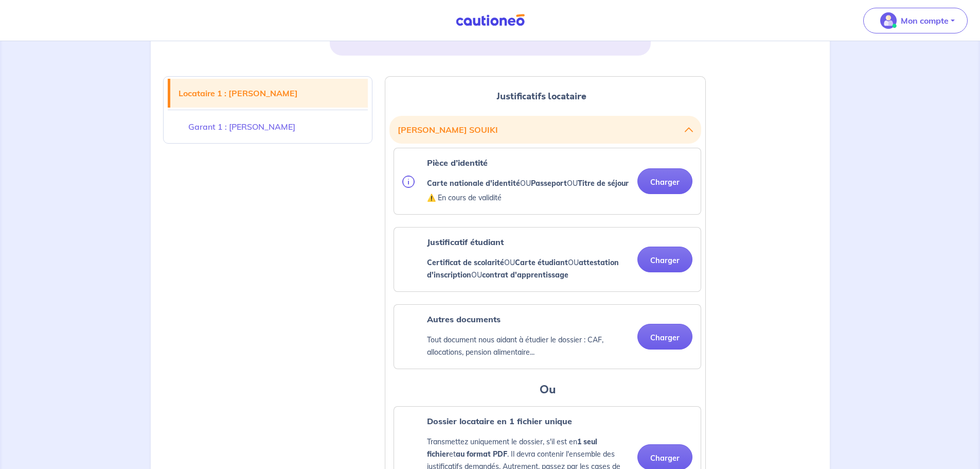
scroll to position [257, 0]
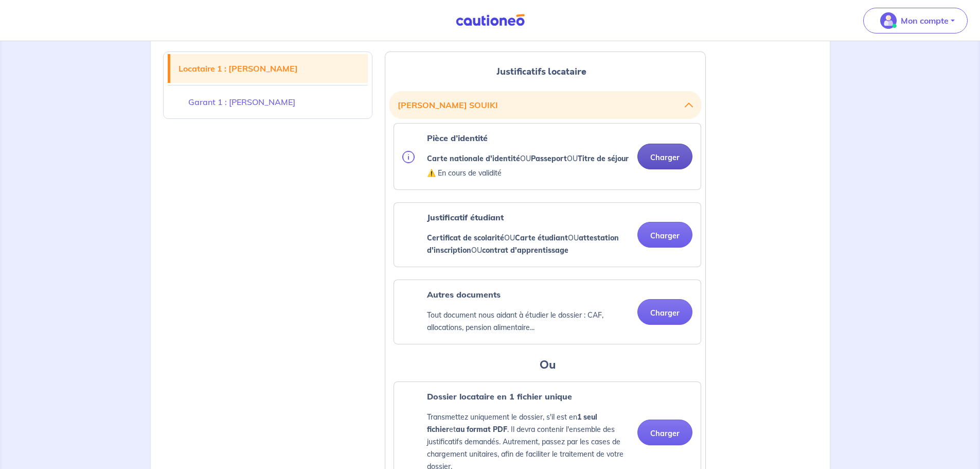
click at [661, 157] on button "Charger" at bounding box center [664, 157] width 55 height 26
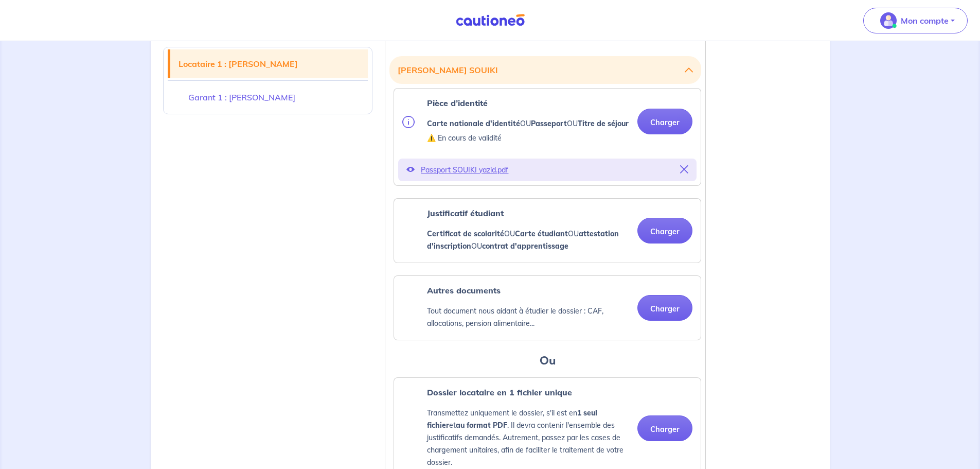
scroll to position [360, 0]
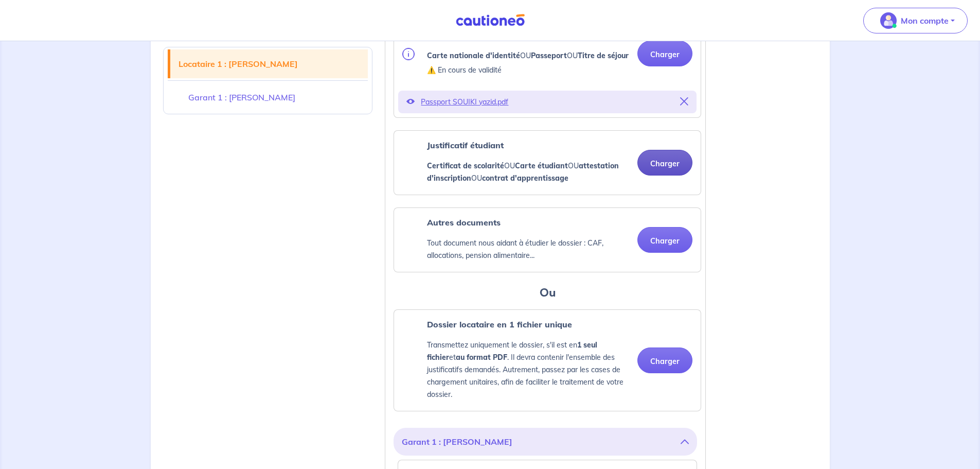
click at [675, 173] on button "Charger" at bounding box center [664, 163] width 55 height 26
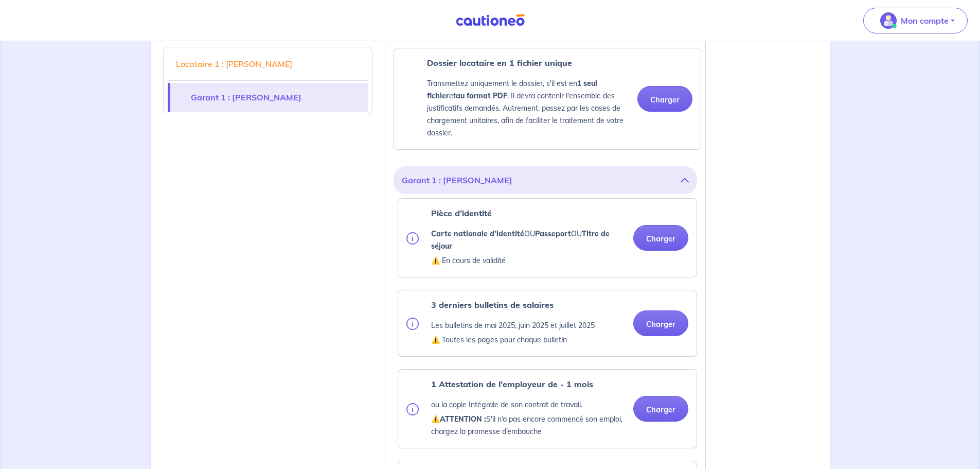
scroll to position [720, 0]
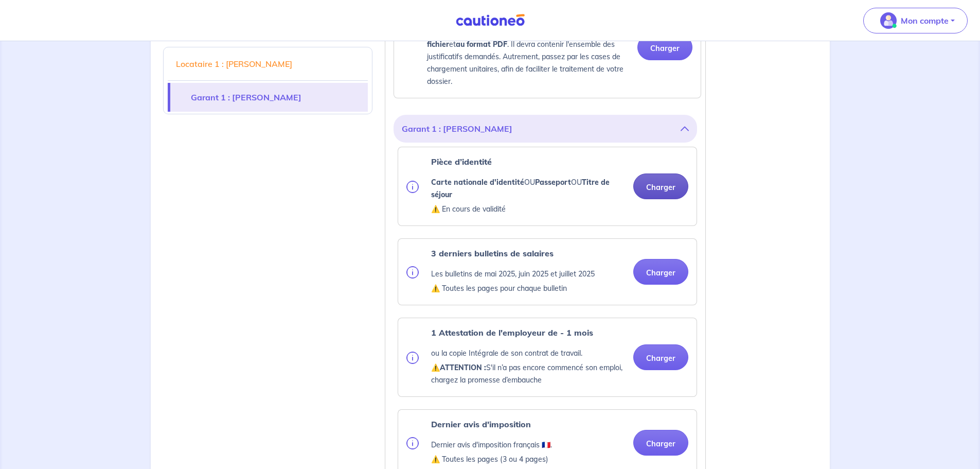
click at [671, 197] on button "Charger" at bounding box center [660, 186] width 55 height 26
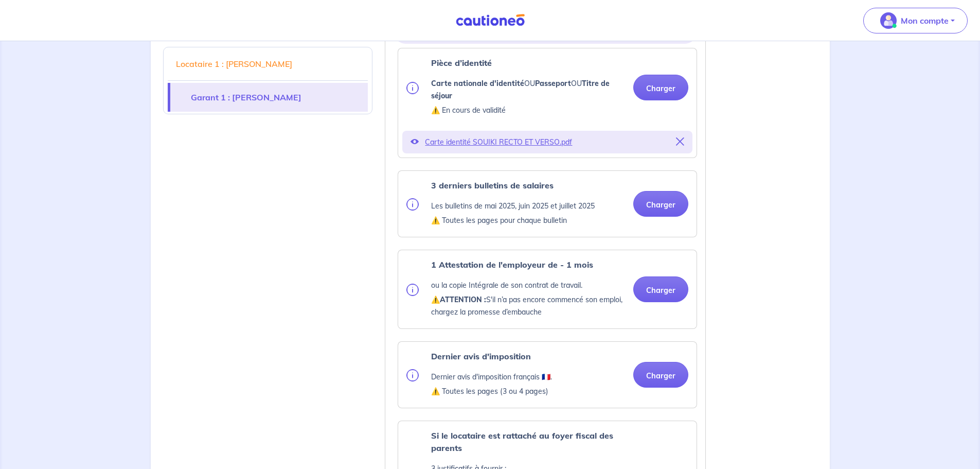
scroll to position [823, 0]
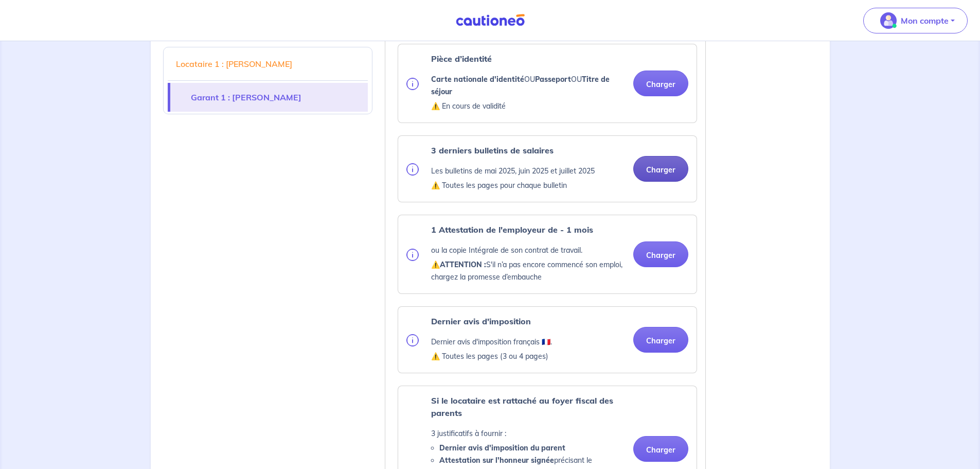
click at [662, 176] on button "Charger" at bounding box center [660, 169] width 55 height 26
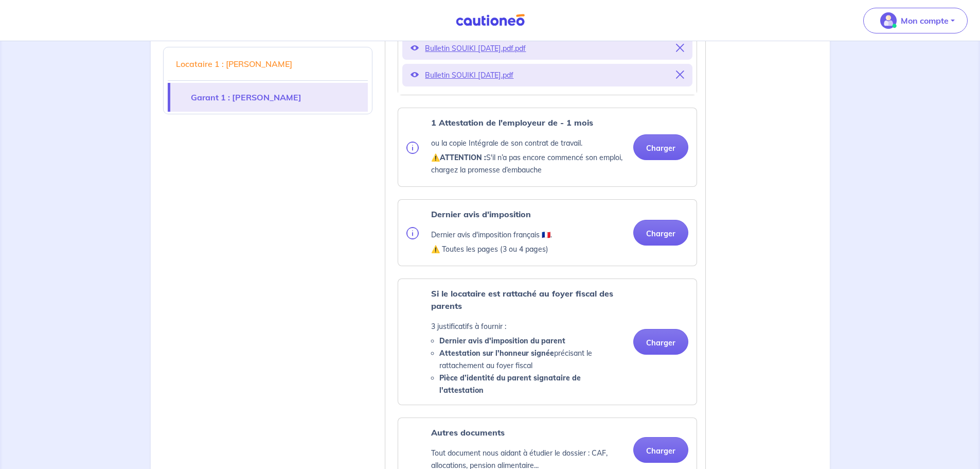
scroll to position [1080, 0]
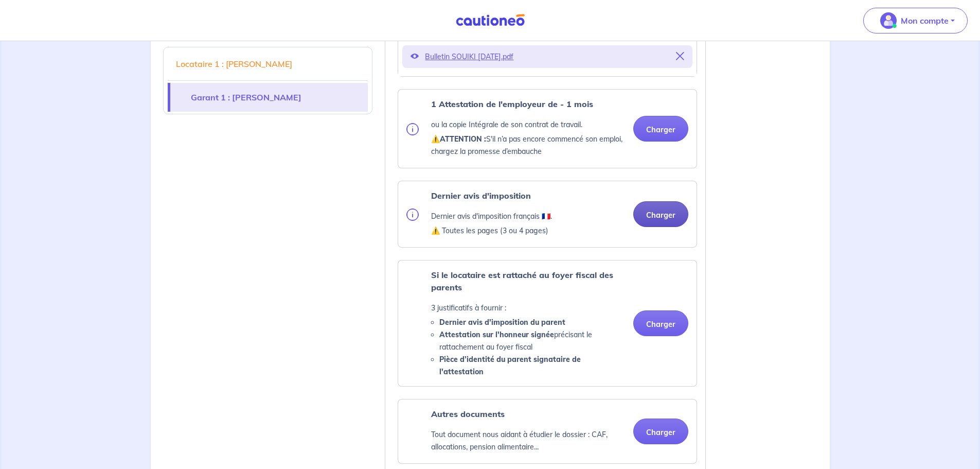
click at [670, 222] on button "Charger" at bounding box center [660, 214] width 55 height 26
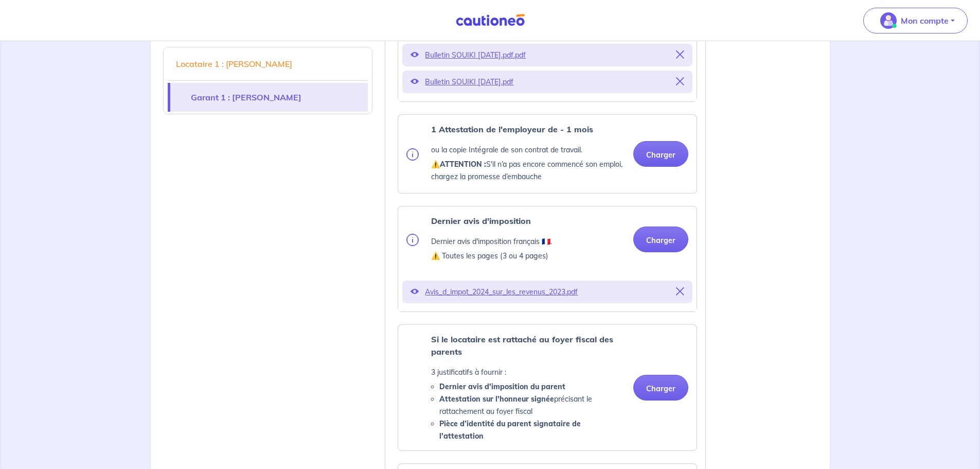
scroll to position [1029, 0]
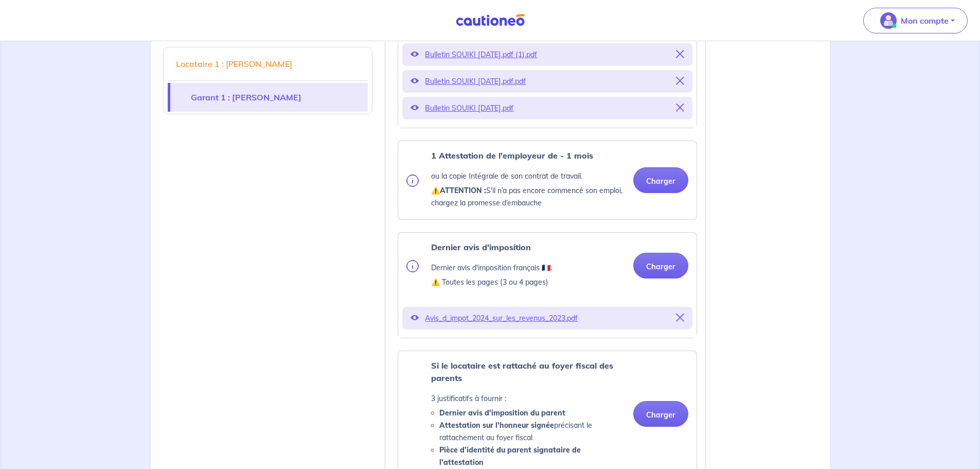
click at [525, 325] on p "Avis_d_impot_2024_sur_les_revenus_2023.pdf" at bounding box center [547, 318] width 245 height 14
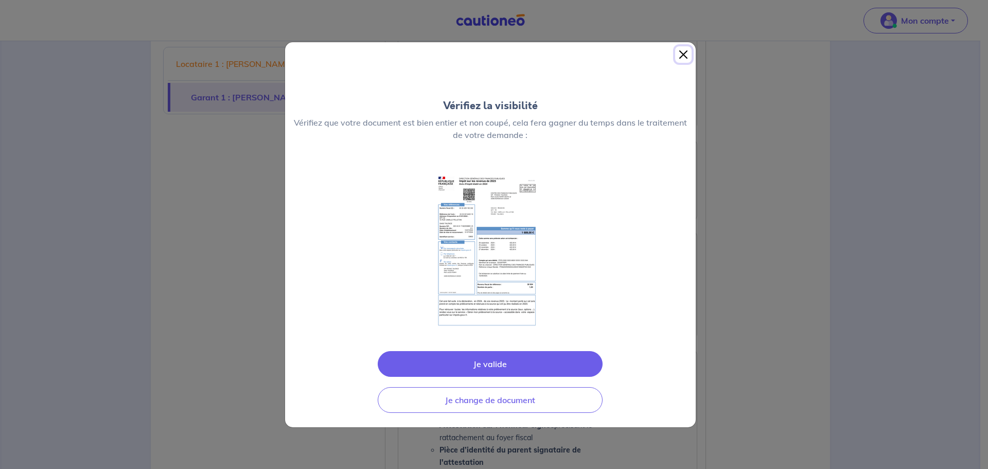
click at [685, 57] on button "Close" at bounding box center [683, 54] width 16 height 16
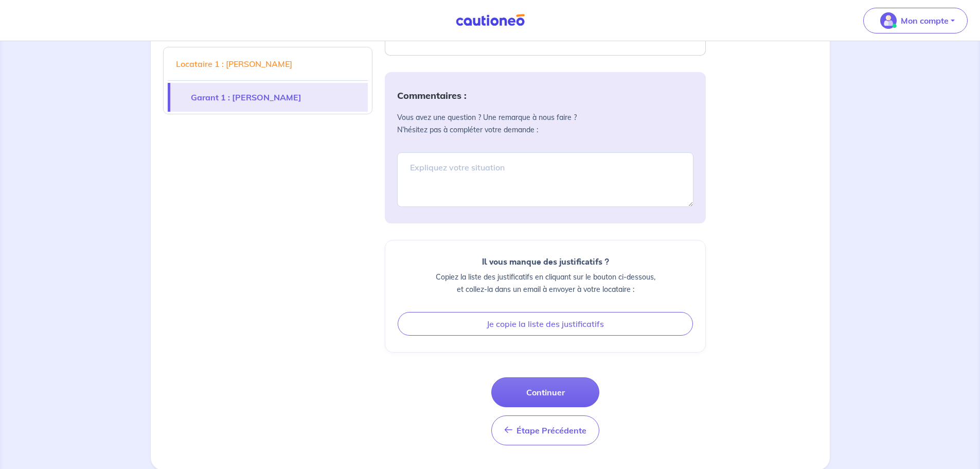
scroll to position [1562, 0]
click at [963, 22] on button "Mon compte" at bounding box center [915, 21] width 104 height 26
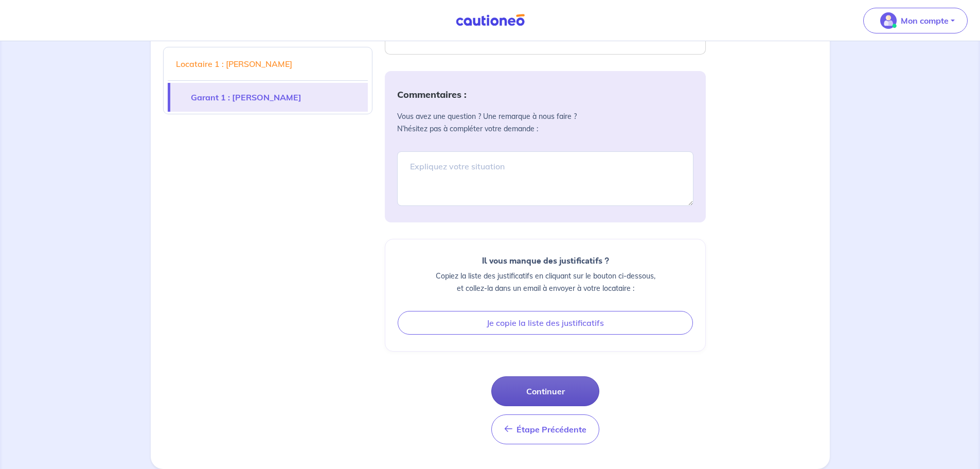
click at [540, 385] on button "Continuer" at bounding box center [545, 391] width 108 height 30
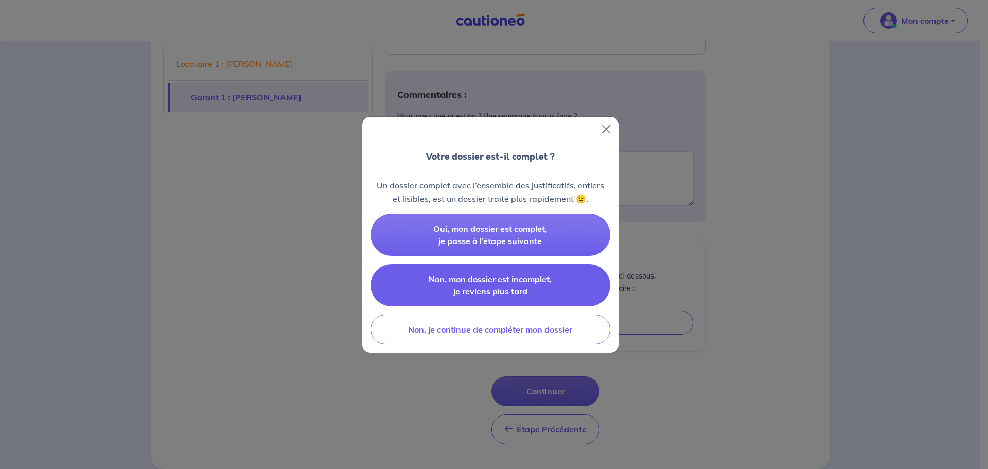
click at [542, 276] on span "Non, mon dossier est incomplet, je reviens plus tard" at bounding box center [489, 285] width 123 height 23
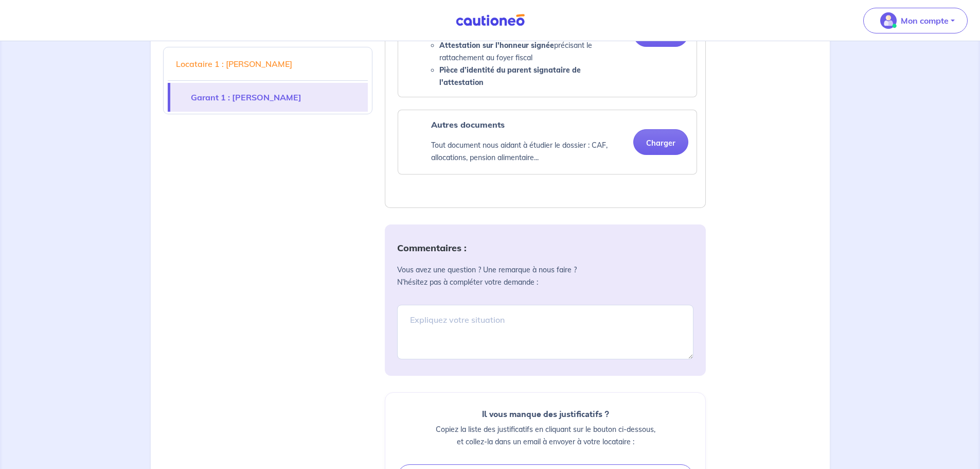
scroll to position [1407, 0]
